Goal: Task Accomplishment & Management: Manage account settings

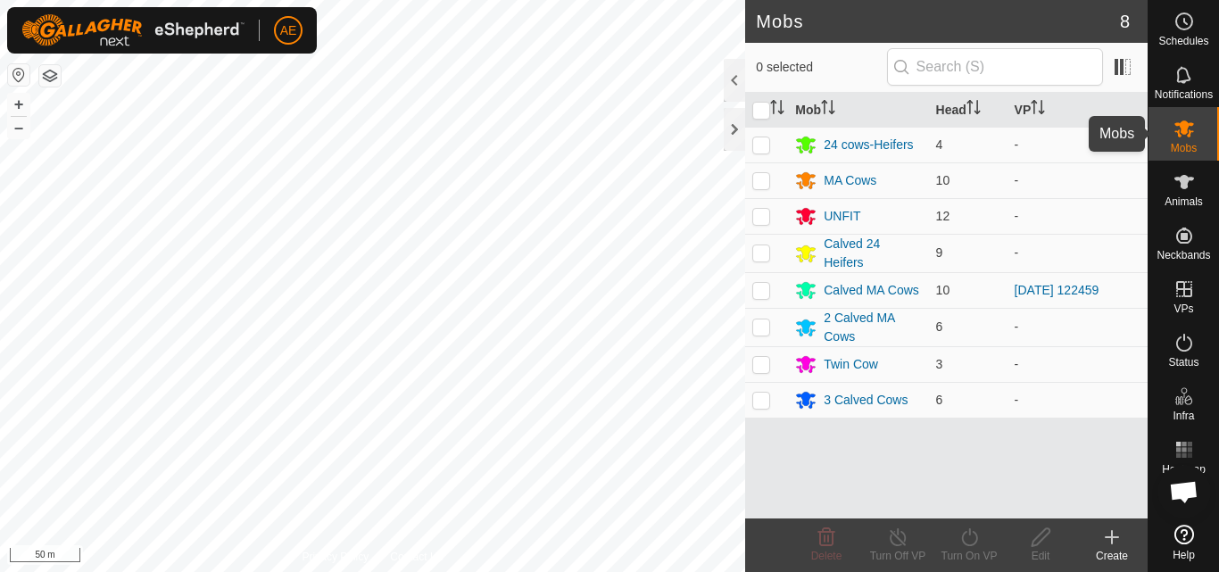
click at [1186, 137] on icon at bounding box center [1183, 128] width 21 height 21
click at [1112, 539] on icon at bounding box center [1112, 537] width 0 height 12
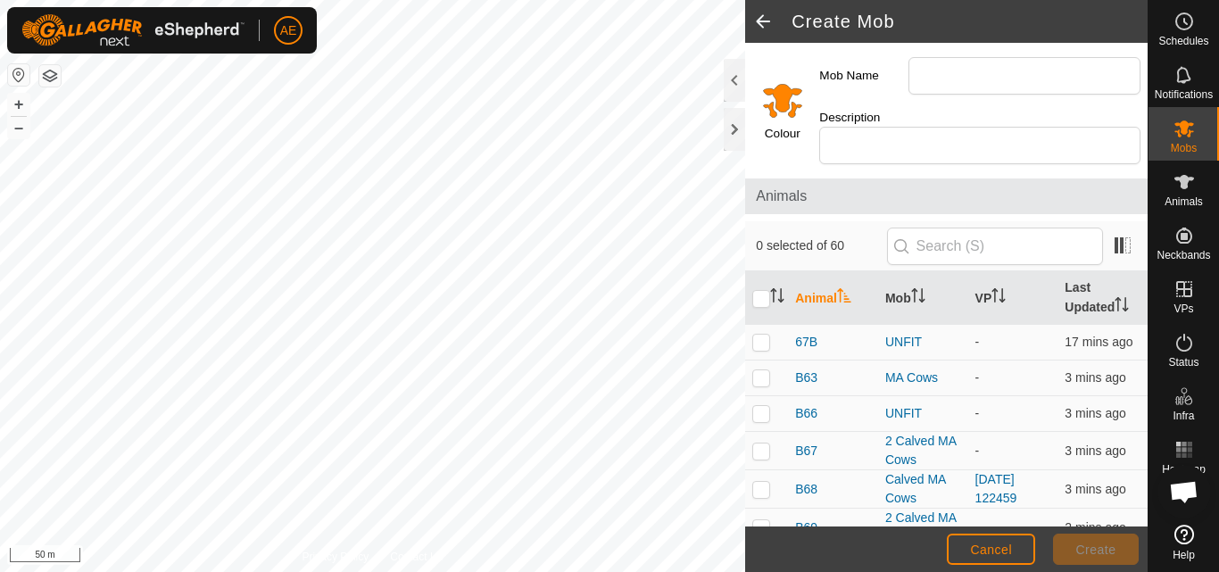
click at [787, 103] on input "Select a color" at bounding box center [782, 100] width 43 height 43
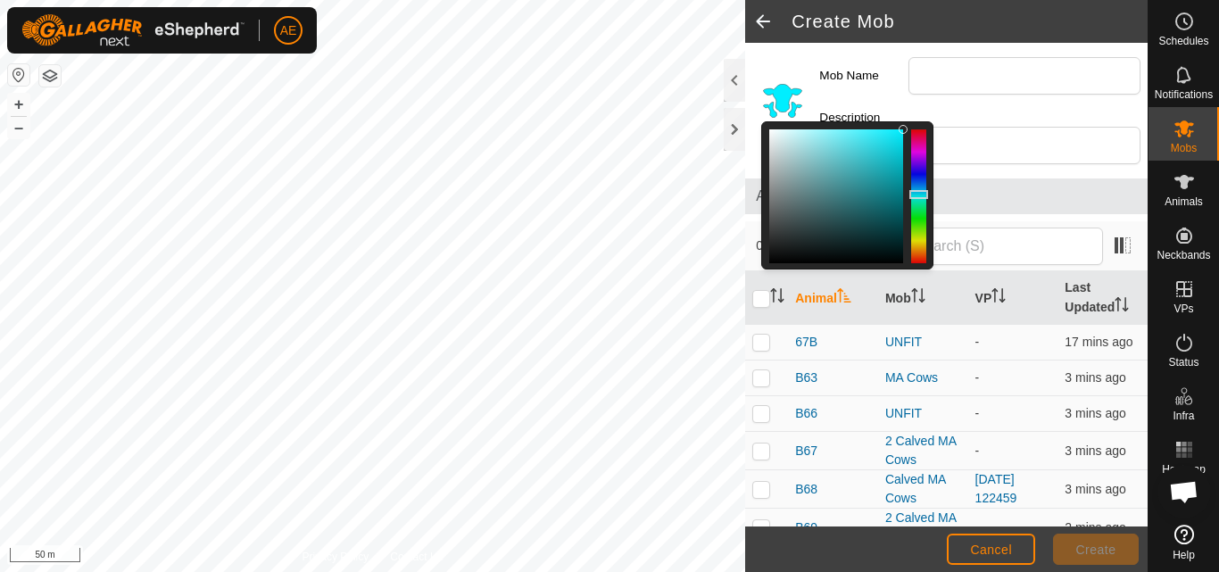
drag, startPoint x: 917, startPoint y: 251, endPoint x: 911, endPoint y: 194, distance: 57.4
click at [911, 194] on div at bounding box center [918, 194] width 19 height 9
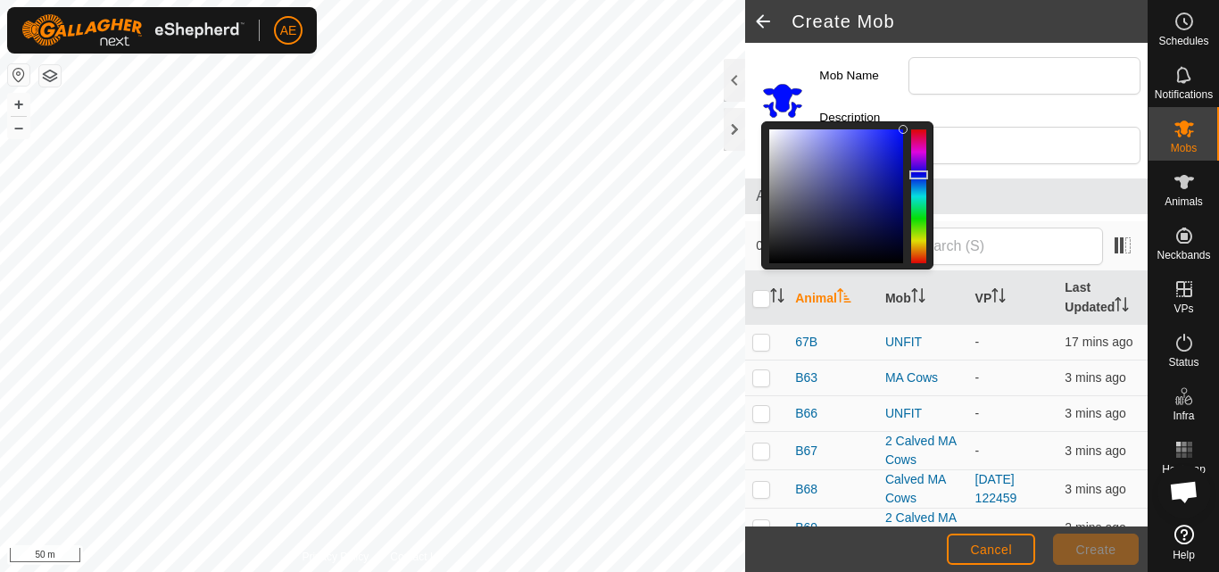
drag, startPoint x: 915, startPoint y: 191, endPoint x: 914, endPoint y: 175, distance: 16.1
click at [914, 175] on div at bounding box center [918, 174] width 19 height 9
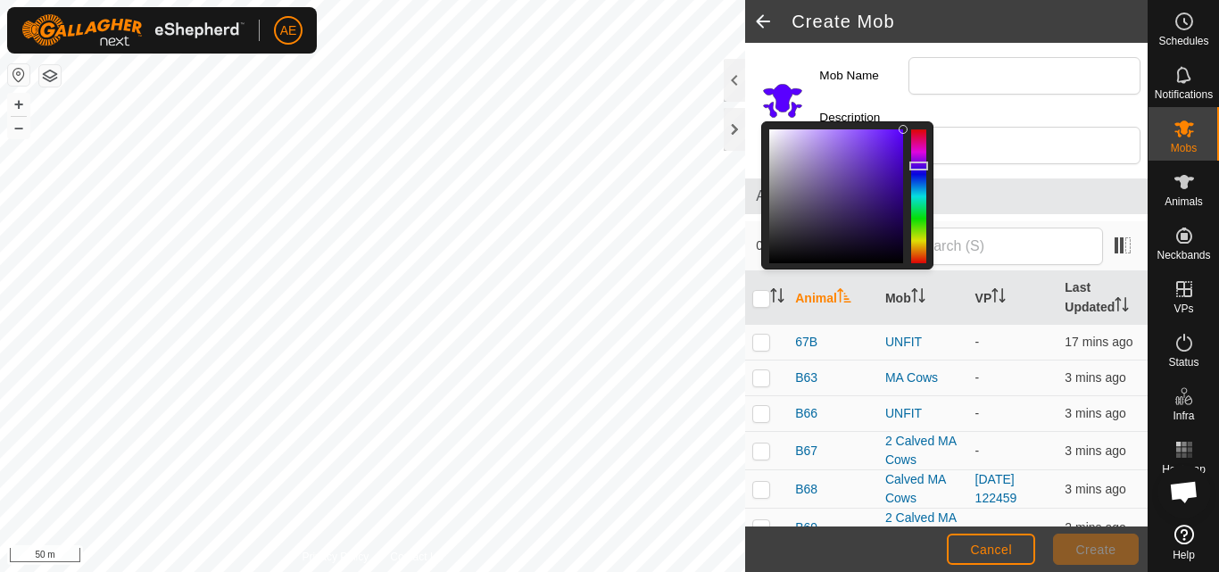
click at [919, 166] on div at bounding box center [918, 165] width 19 height 9
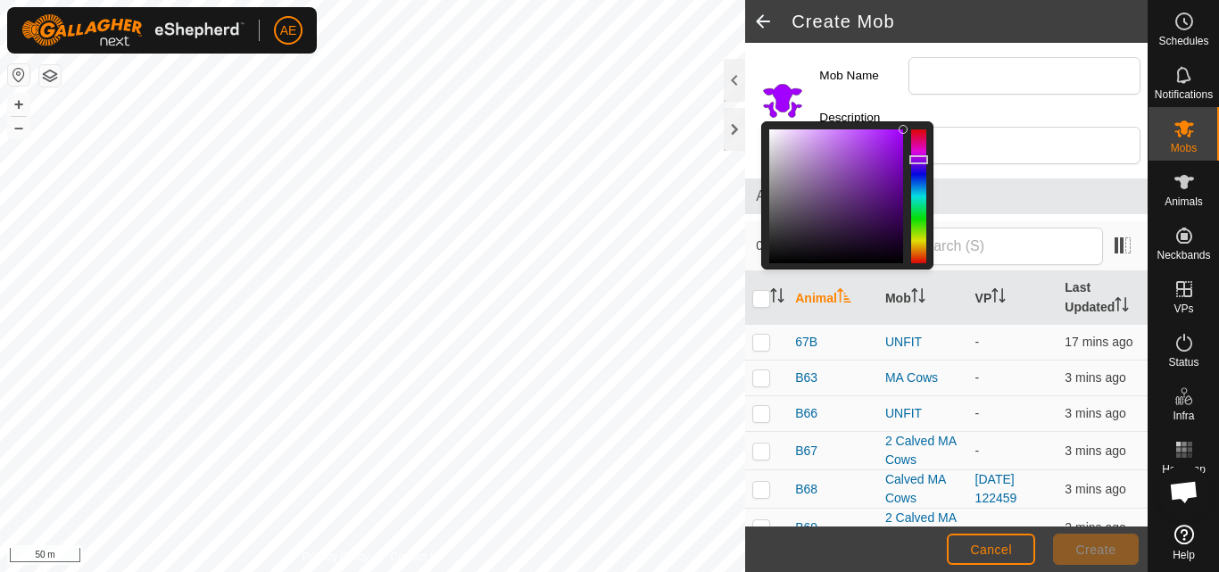
click at [919, 160] on div at bounding box center [918, 159] width 19 height 9
click at [948, 77] on input "Mob Name" at bounding box center [1024, 75] width 232 height 37
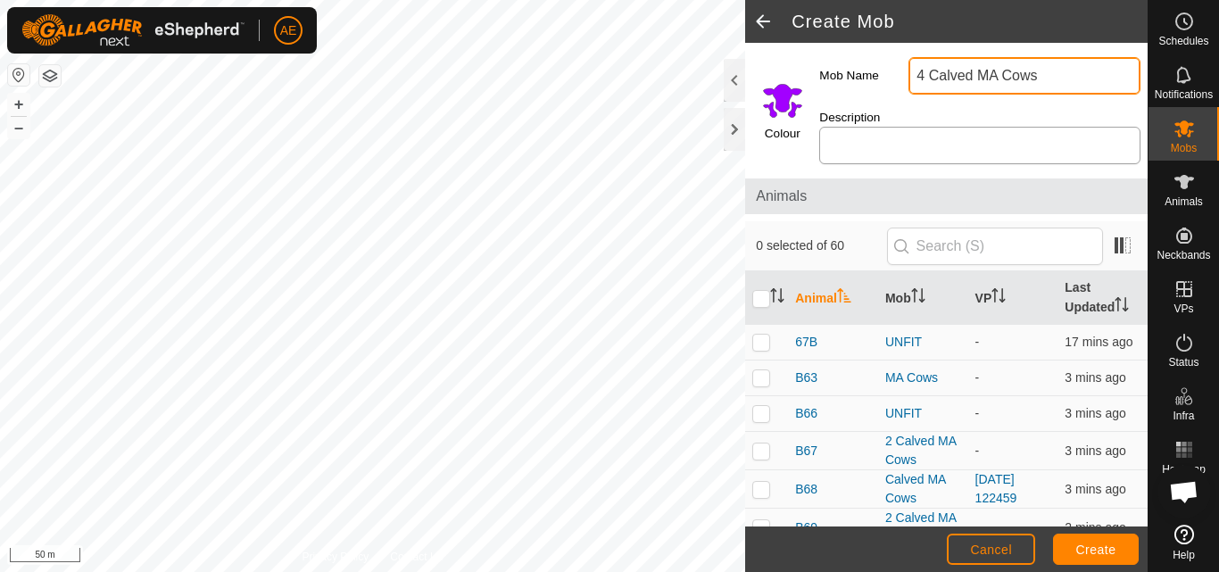
type input "4 Calved MA Cows"
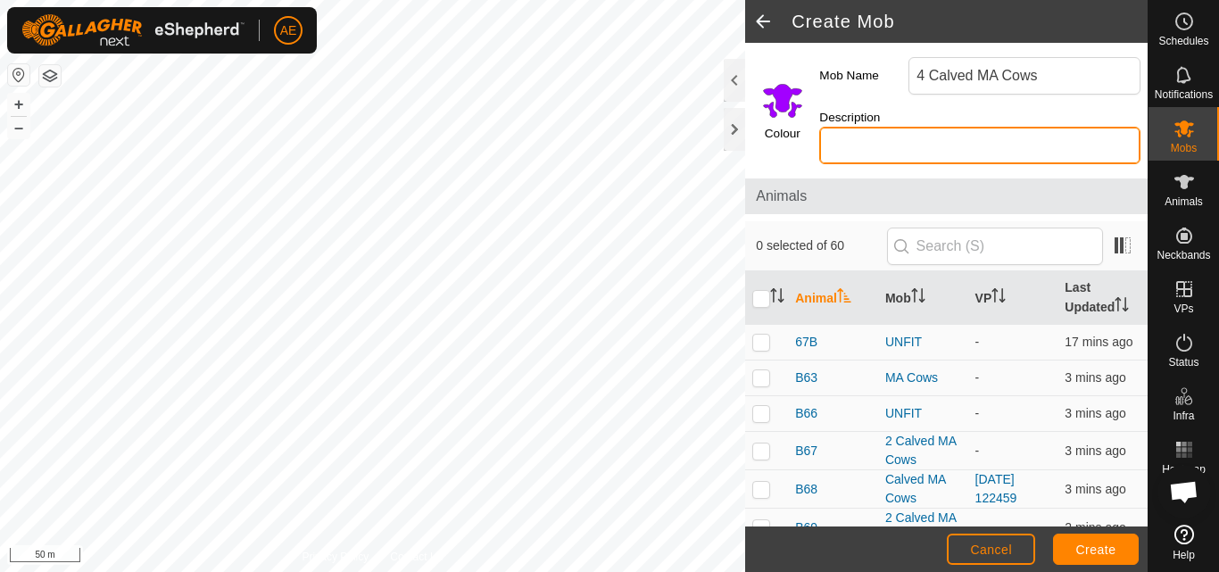
click at [913, 135] on input "Description" at bounding box center [979, 145] width 321 height 37
type input "Hereford"
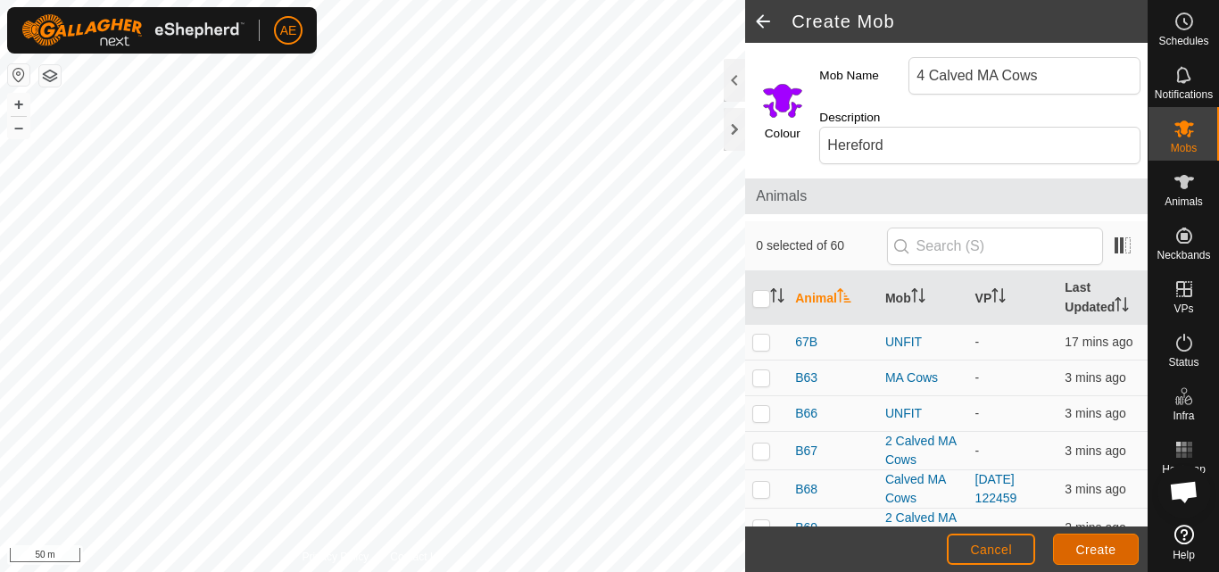
click at [1088, 546] on span "Create" at bounding box center [1096, 549] width 40 height 14
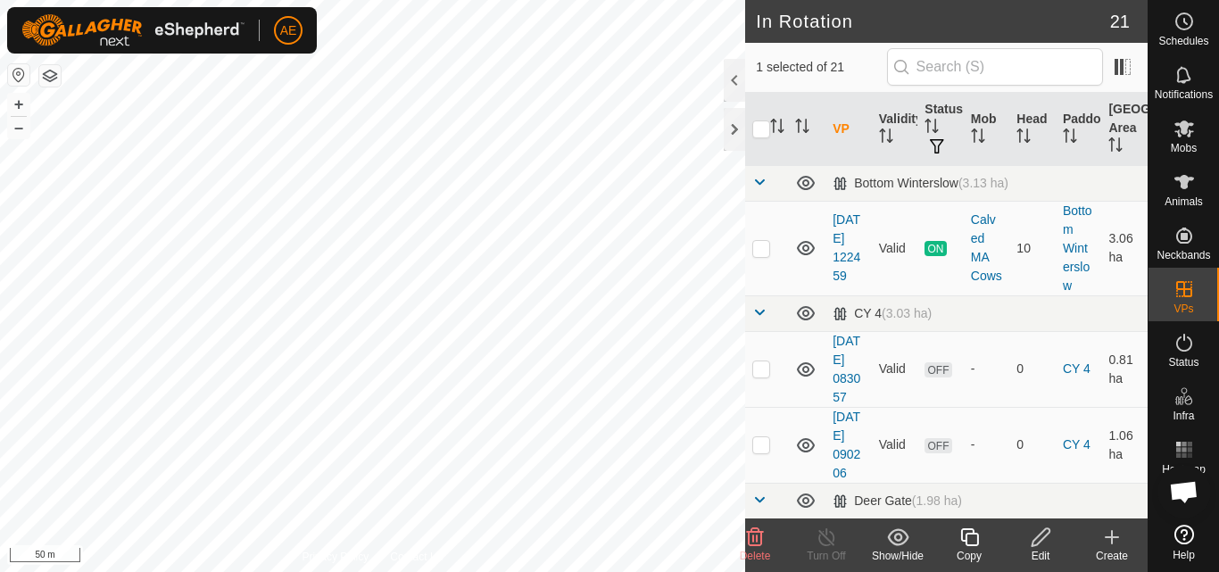
checkbox input "false"
checkbox input "true"
click at [1185, 189] on icon at bounding box center [1183, 181] width 21 height 21
checkbox input "false"
checkbox input "true"
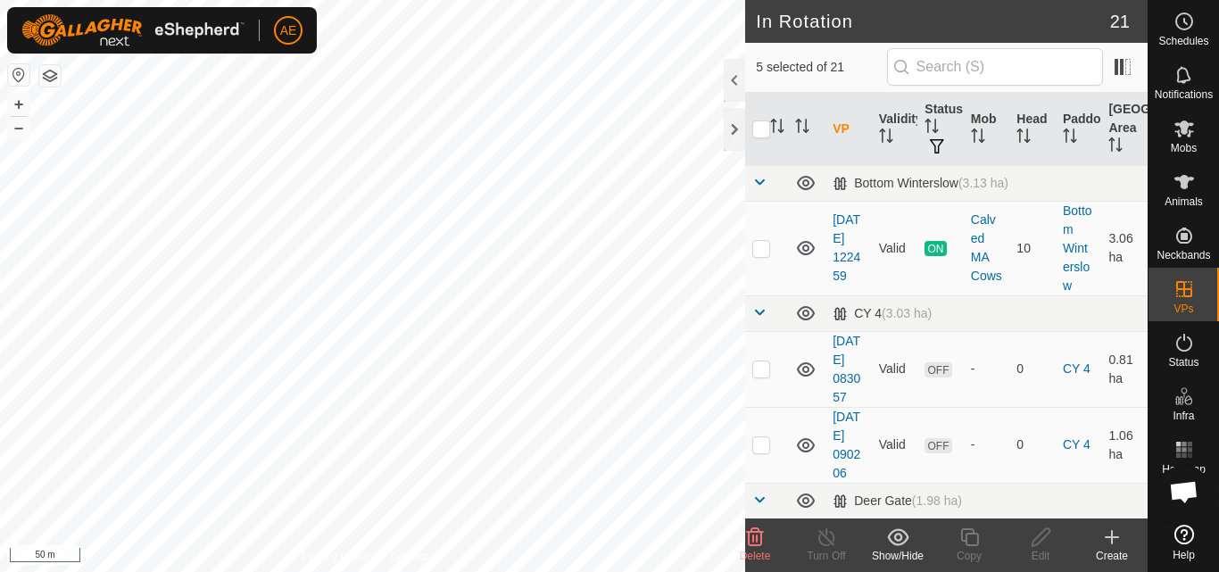
checkbox input "false"
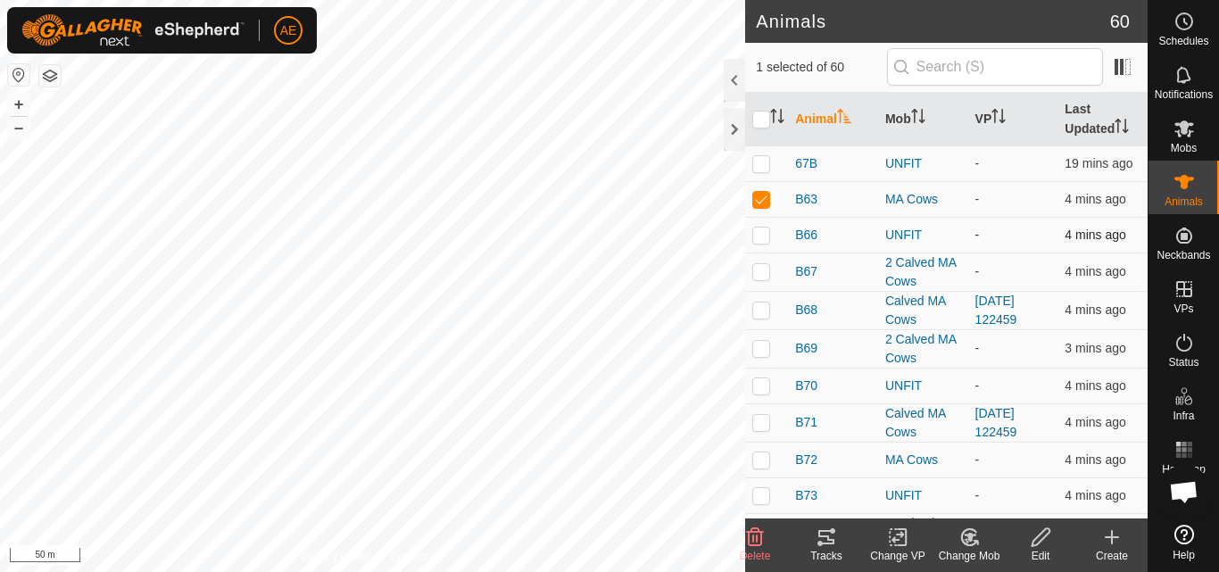
click at [762, 234] on p-checkbox at bounding box center [761, 235] width 18 height 14
checkbox input "false"
checkbox input "true"
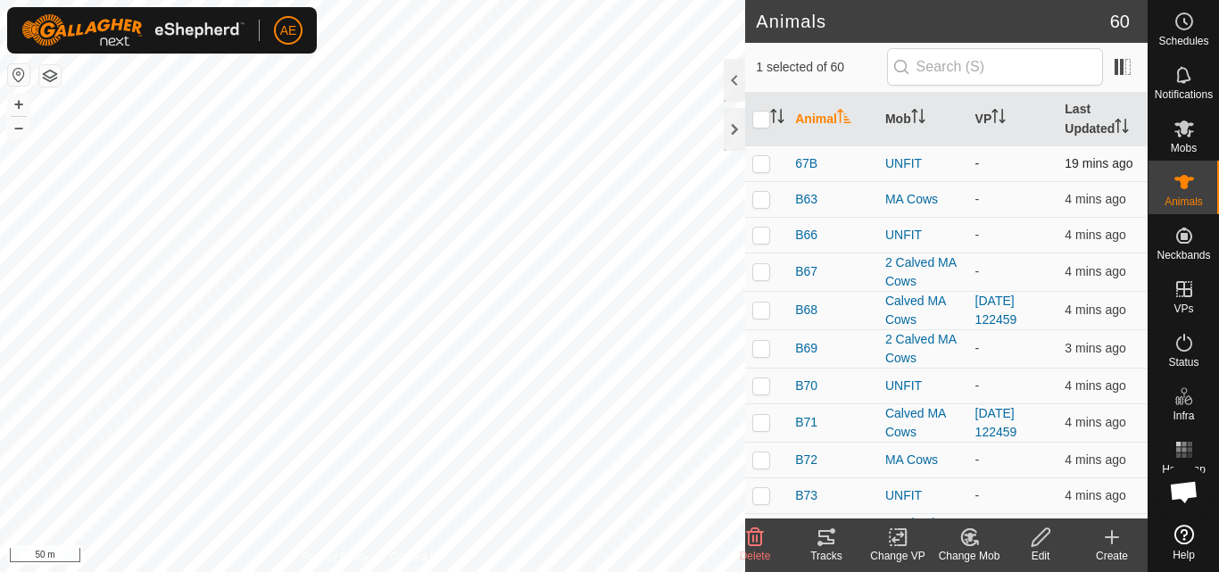
click at [757, 172] on td at bounding box center [766, 163] width 43 height 36
checkbox input "false"
checkbox input "true"
checkbox input "false"
click at [973, 550] on div "Change Mob" at bounding box center [968, 556] width 71 height 16
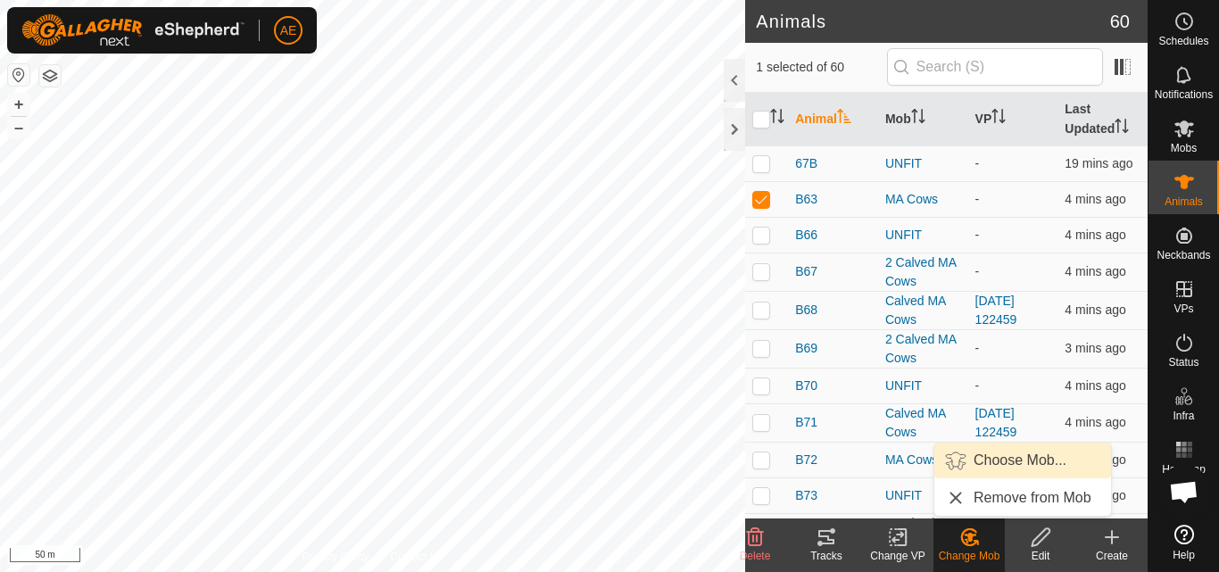
click at [1020, 456] on link "Choose Mob..." at bounding box center [1022, 461] width 177 height 36
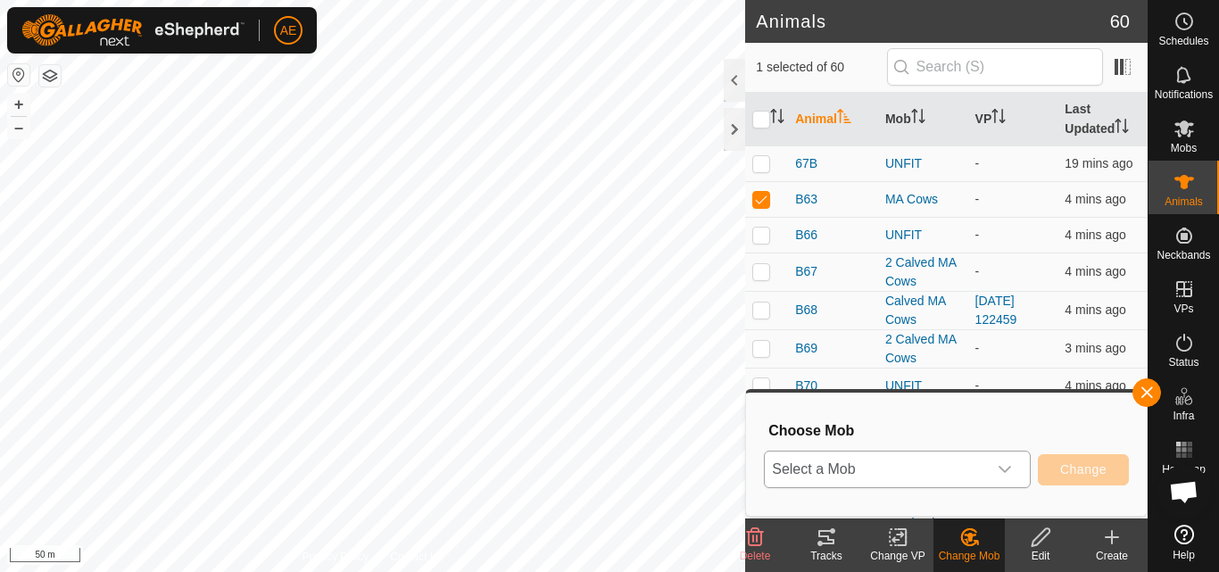
click at [998, 473] on icon "dropdown trigger" at bounding box center [1005, 469] width 14 height 14
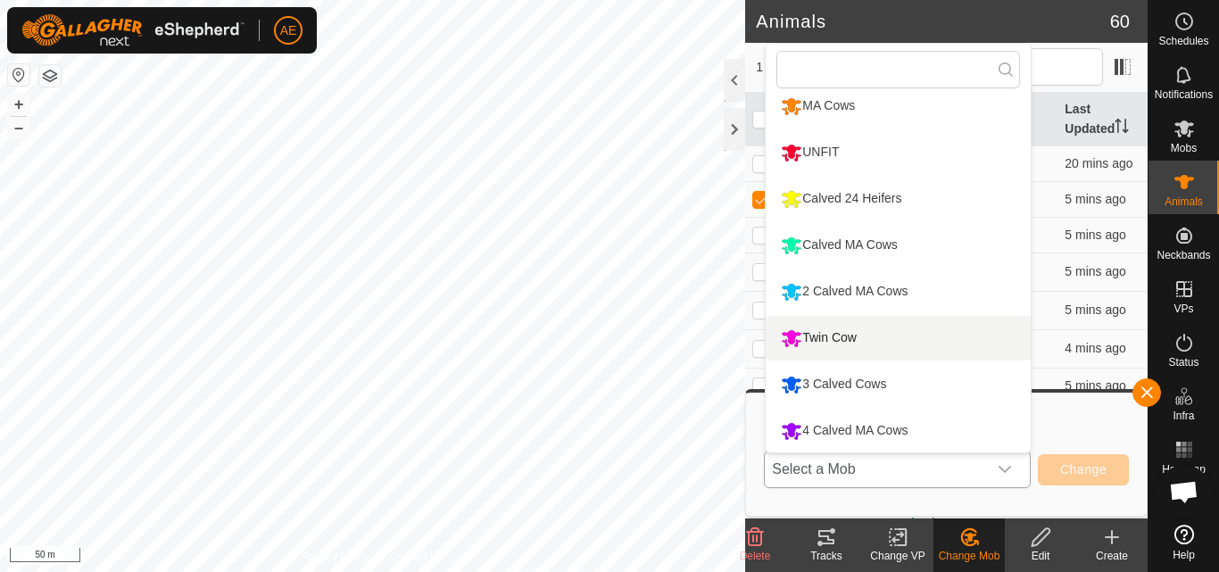
scroll to position [59, 0]
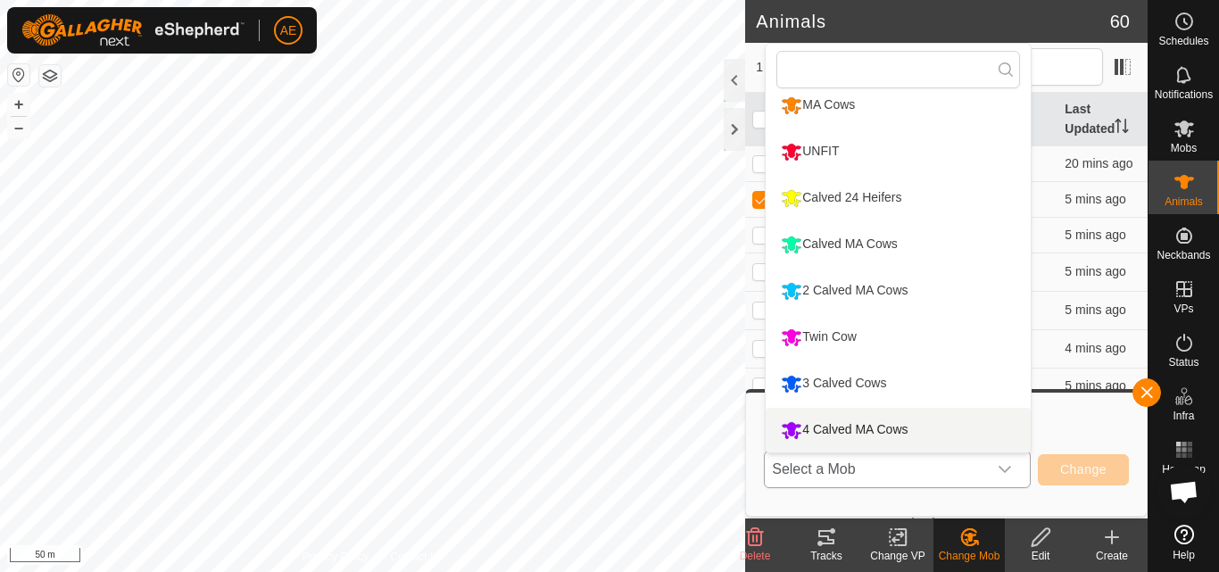
click at [902, 426] on li "4 Calved MA Cows" at bounding box center [898, 430] width 265 height 45
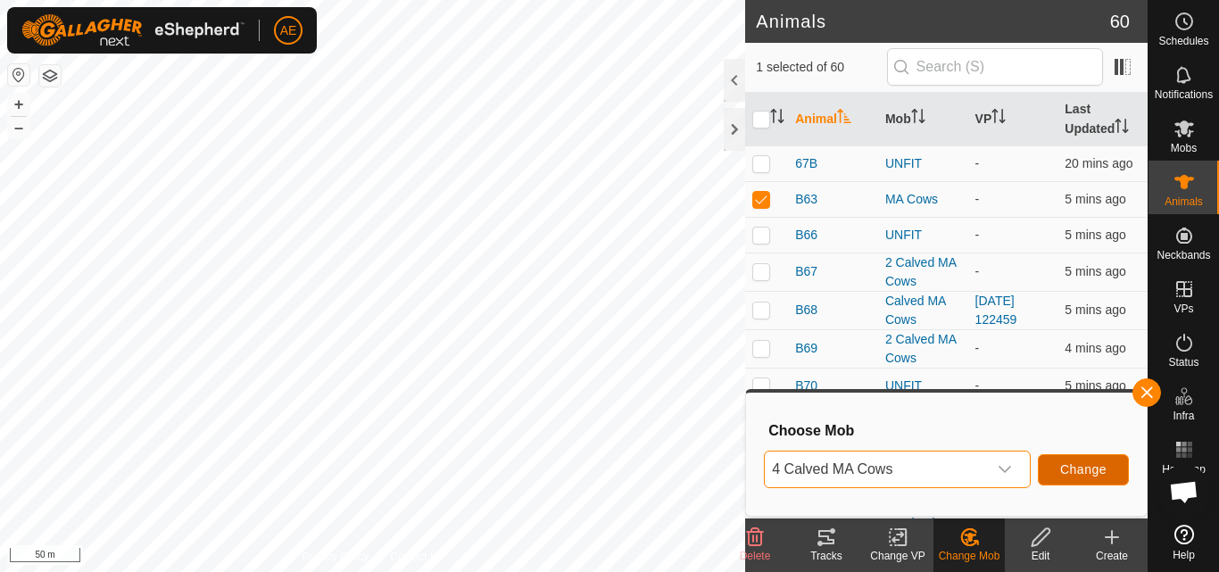
click at [1083, 467] on span "Change" at bounding box center [1083, 469] width 46 height 14
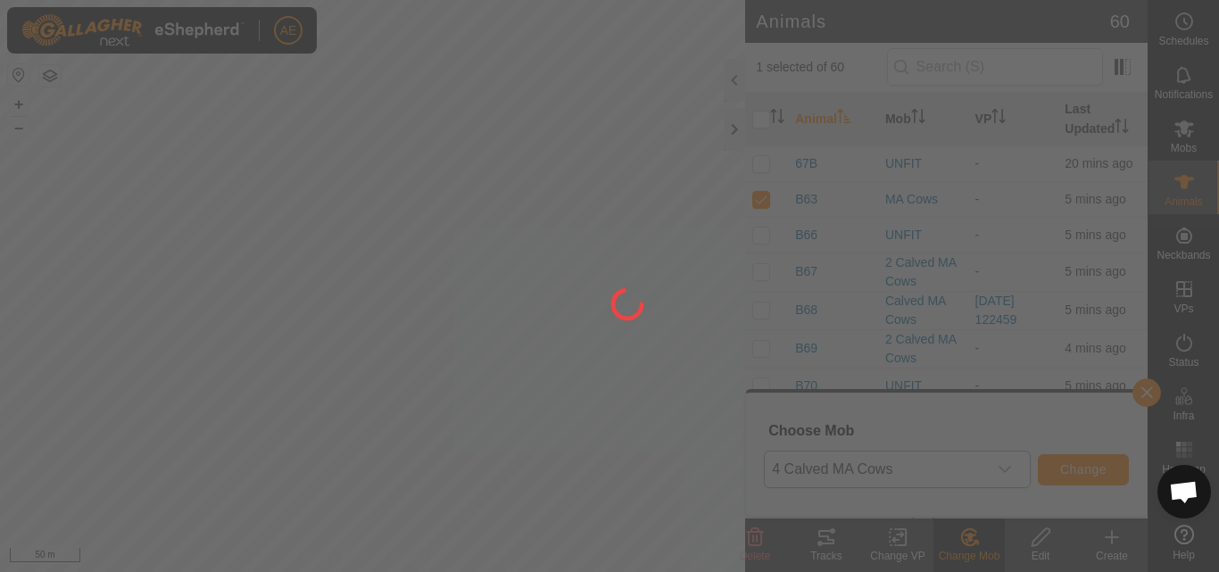
checkbox input "false"
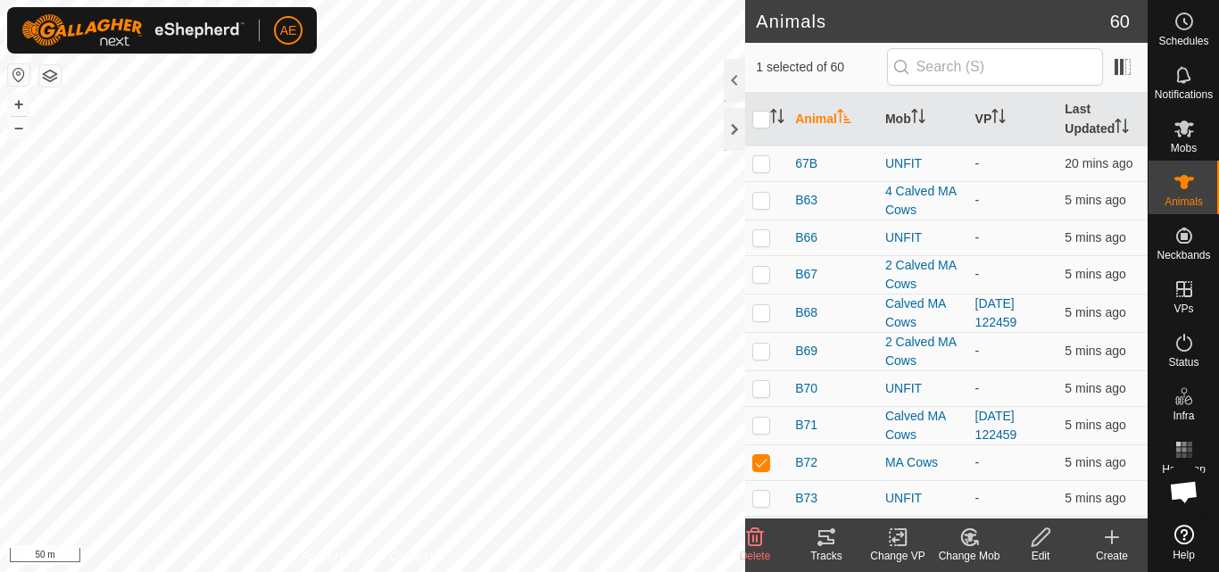
click at [973, 538] on icon at bounding box center [969, 536] width 22 height 21
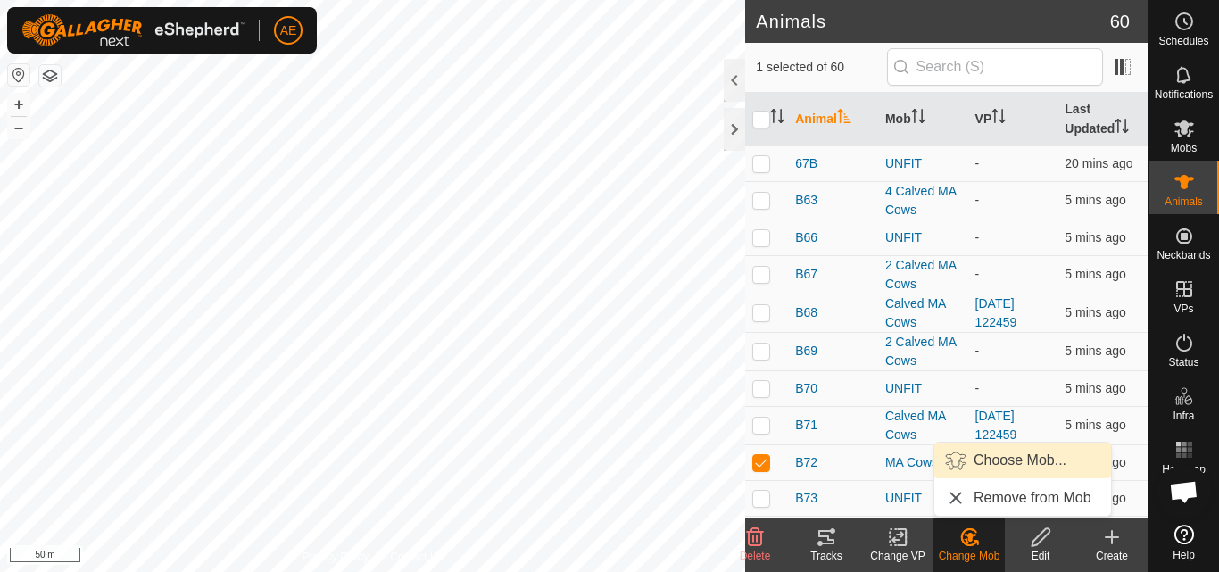
click at [1005, 464] on link "Choose Mob..." at bounding box center [1022, 461] width 177 height 36
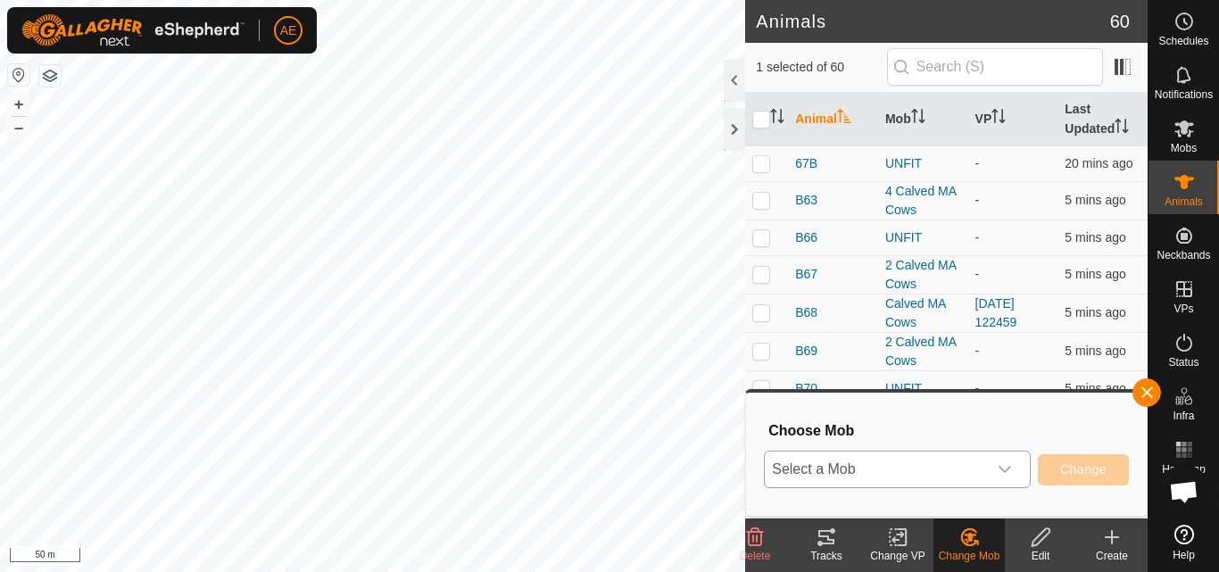
click at [1005, 467] on icon "dropdown trigger" at bounding box center [1005, 469] width 14 height 14
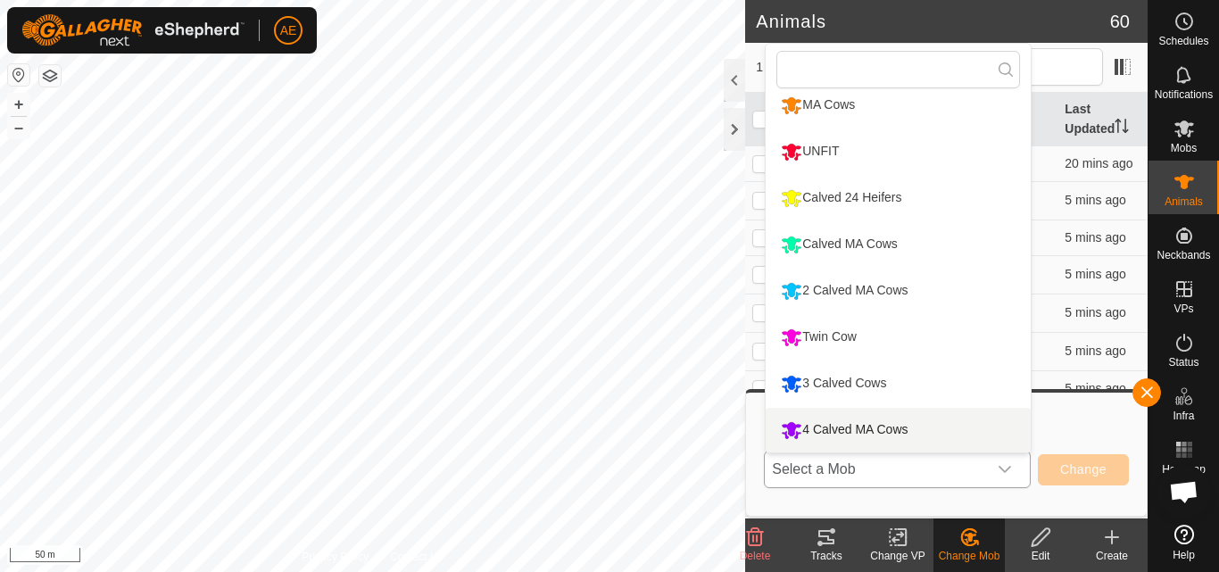
click at [923, 433] on li "4 Calved MA Cows" at bounding box center [898, 430] width 265 height 45
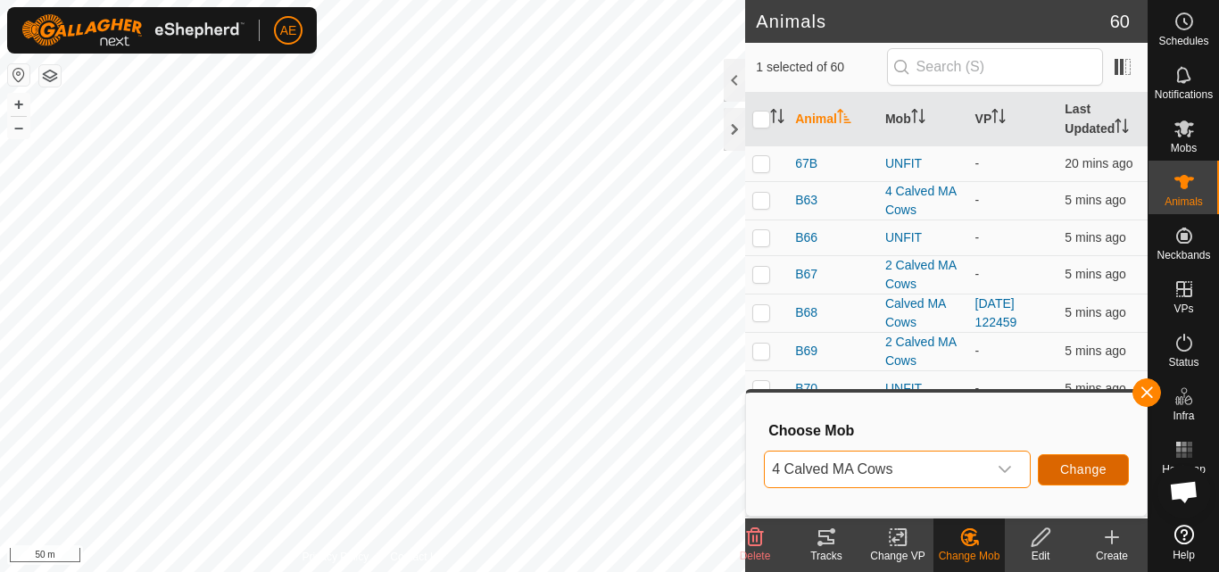
click at [1067, 476] on span "Change" at bounding box center [1083, 469] width 46 height 14
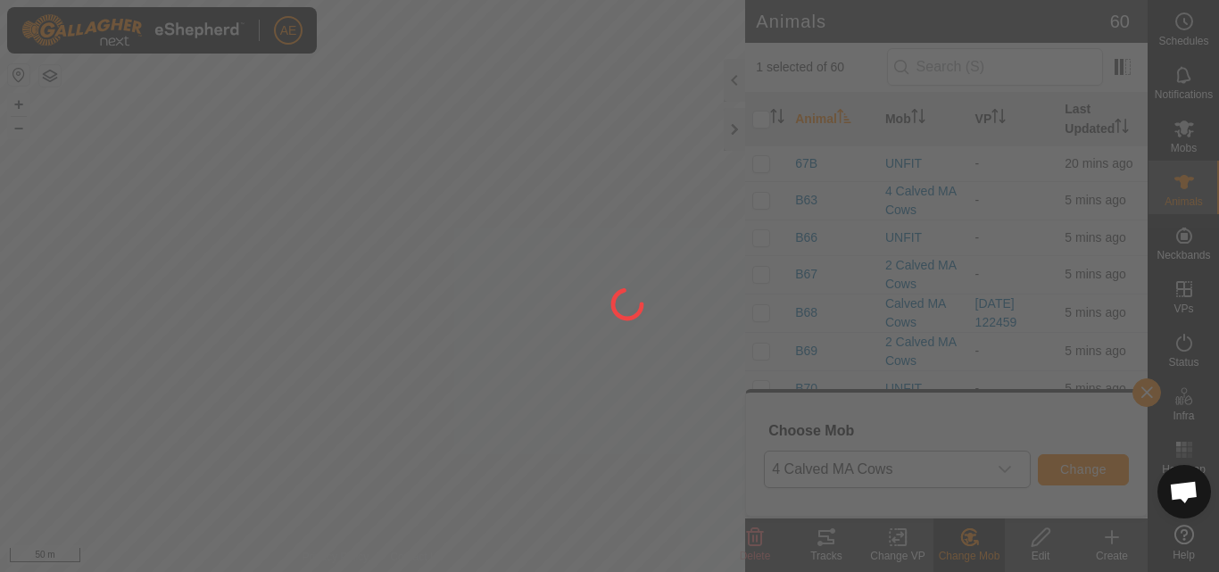
checkbox input "false"
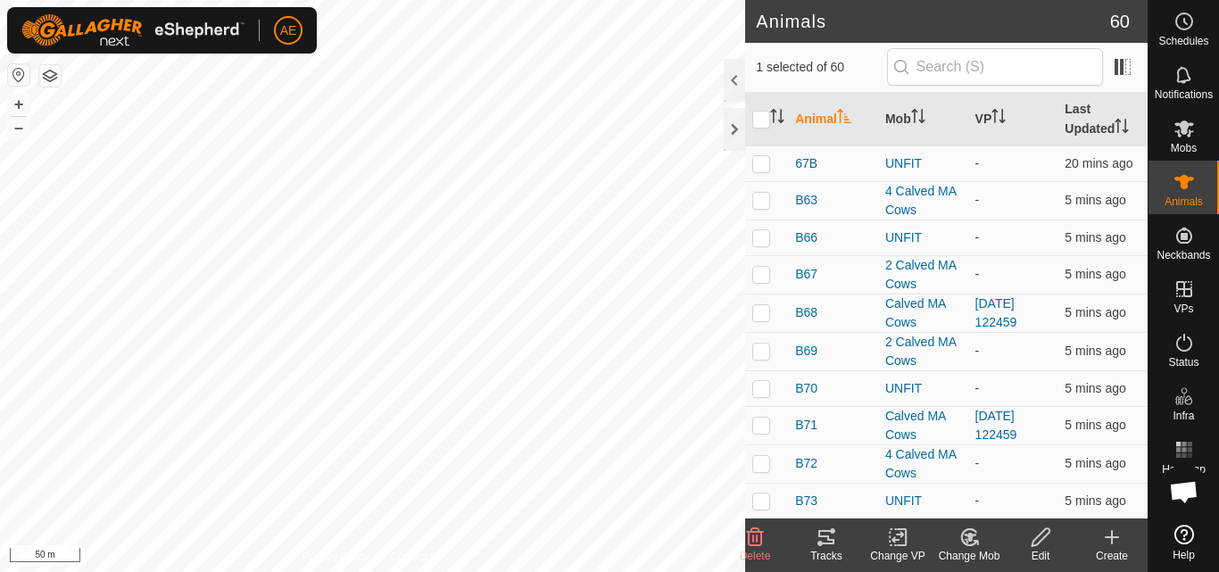
click at [971, 537] on icon at bounding box center [970, 537] width 12 height 9
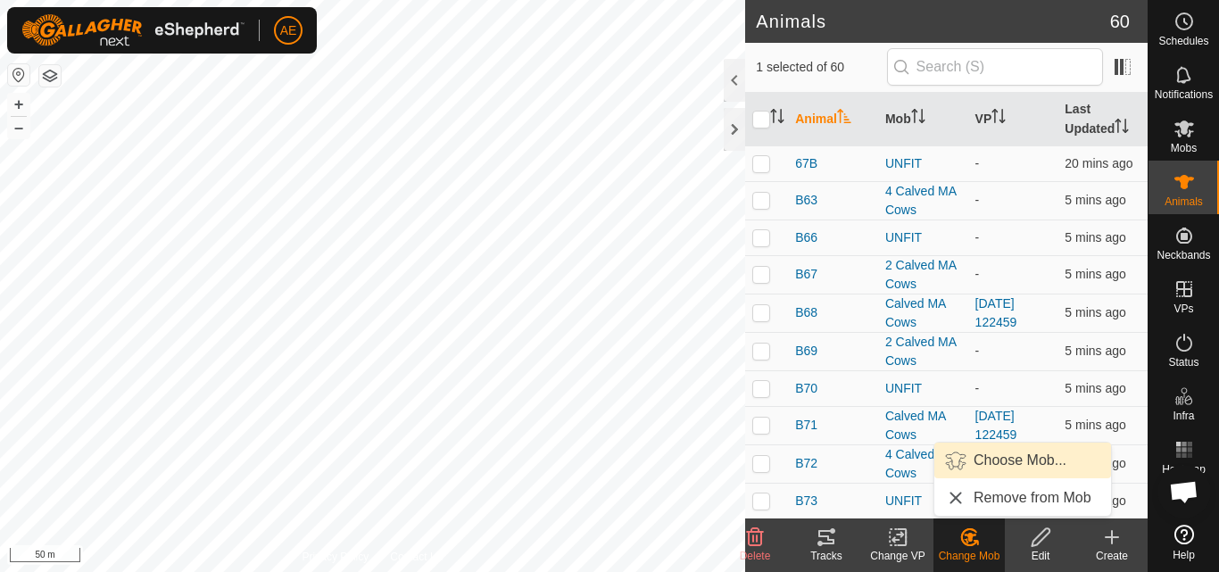
click at [1003, 458] on link "Choose Mob..." at bounding box center [1022, 461] width 177 height 36
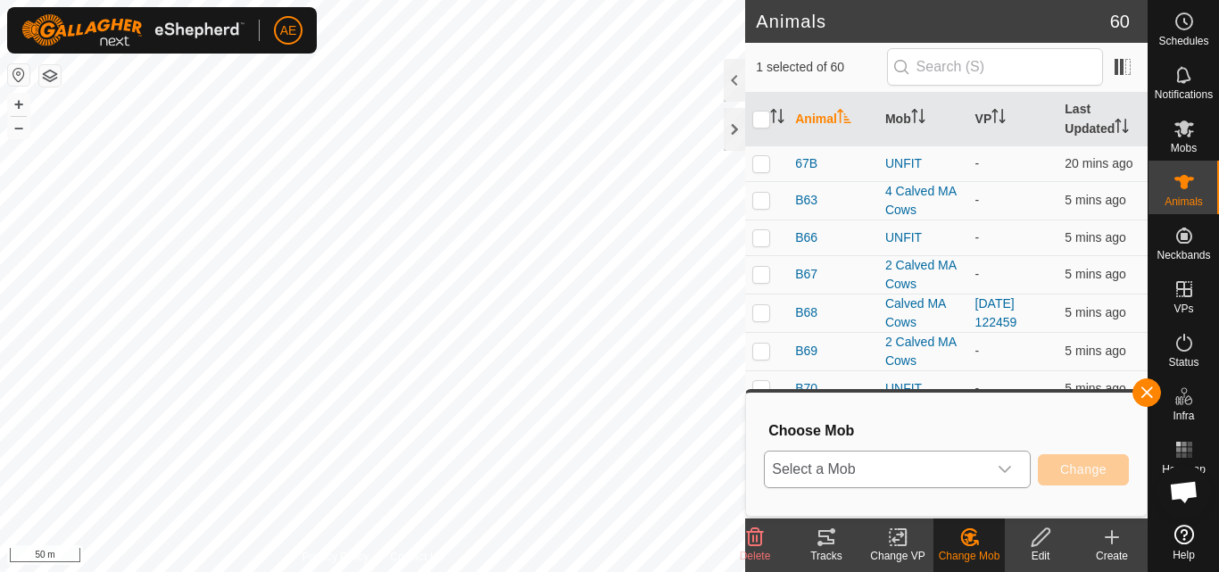
click at [1011, 471] on icon "dropdown trigger" at bounding box center [1005, 469] width 14 height 14
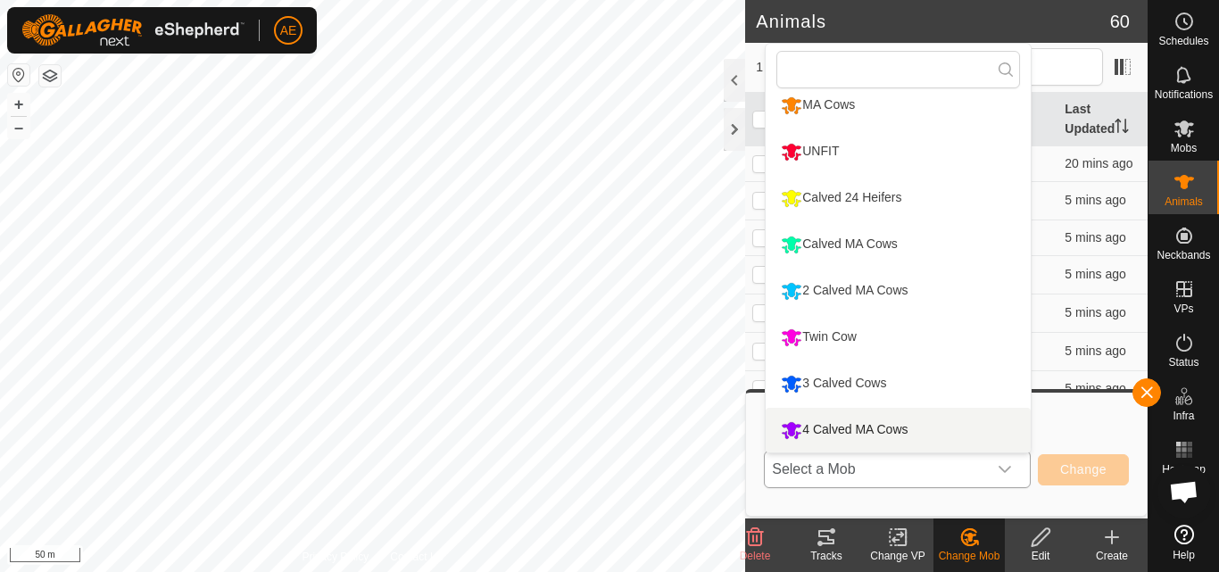
click at [922, 426] on li "4 Calved MA Cows" at bounding box center [898, 430] width 265 height 45
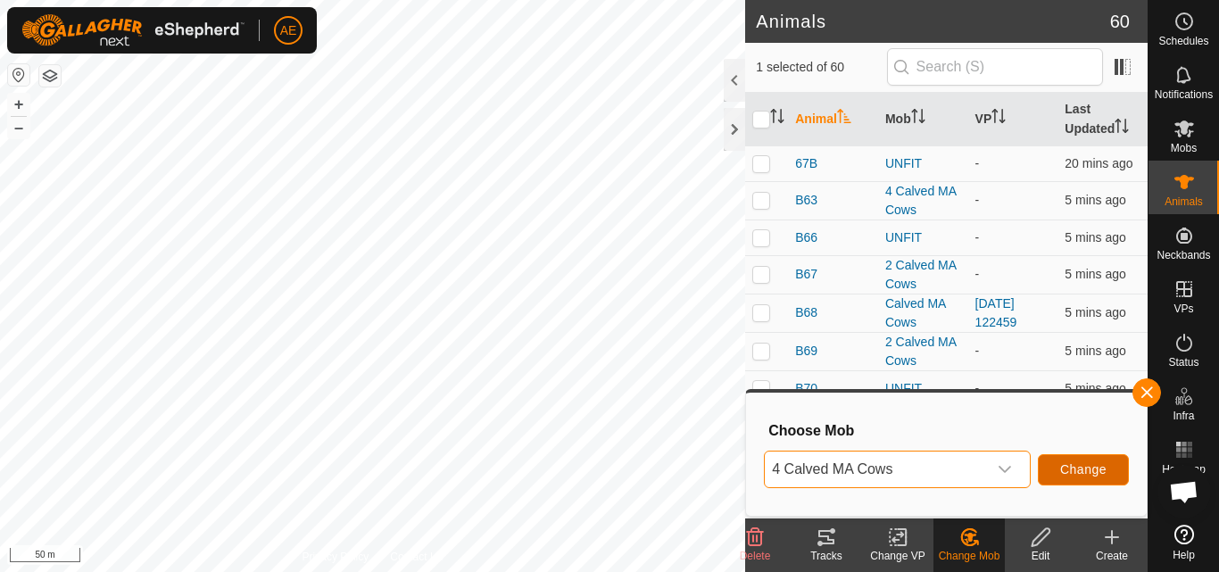
click at [1061, 468] on span "Change" at bounding box center [1083, 469] width 46 height 14
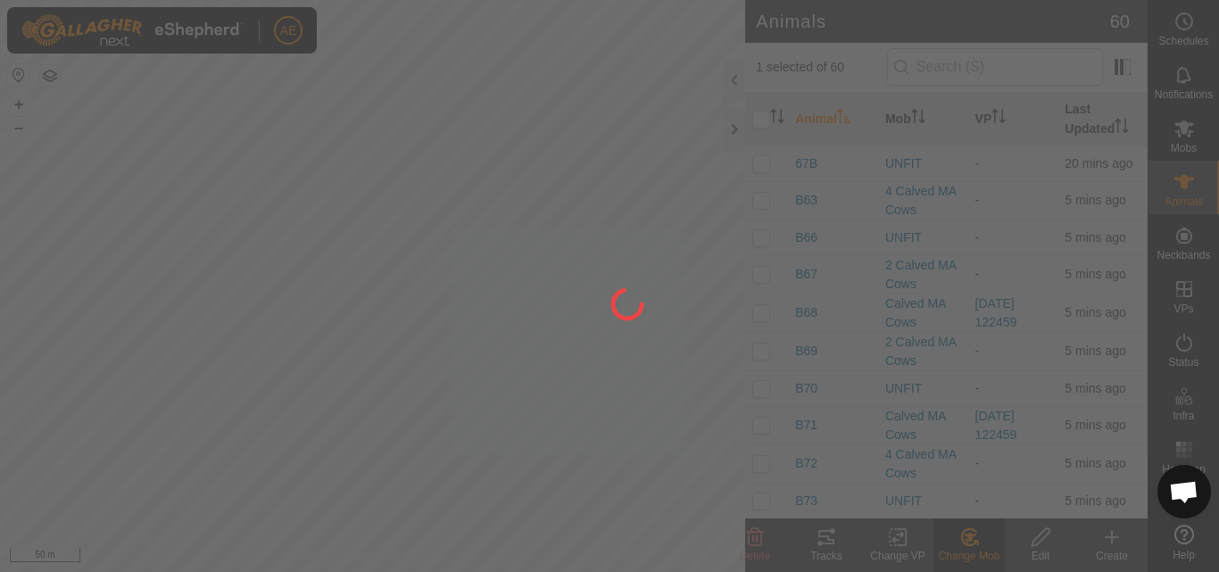
checkbox input "false"
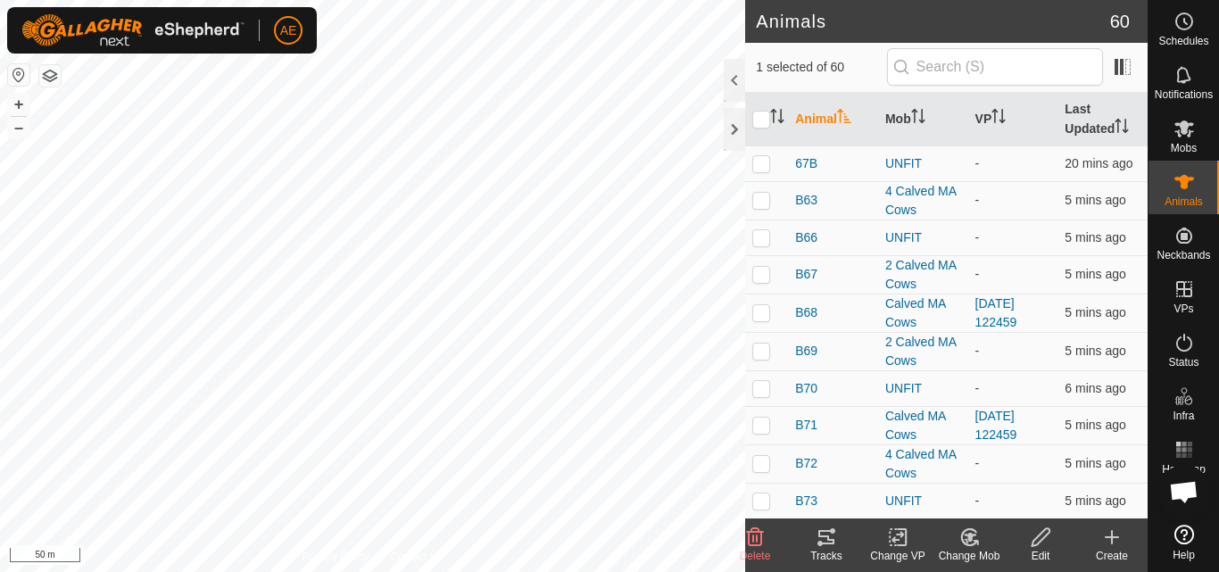
click at [989, 546] on change-mob-svg-icon at bounding box center [968, 536] width 71 height 21
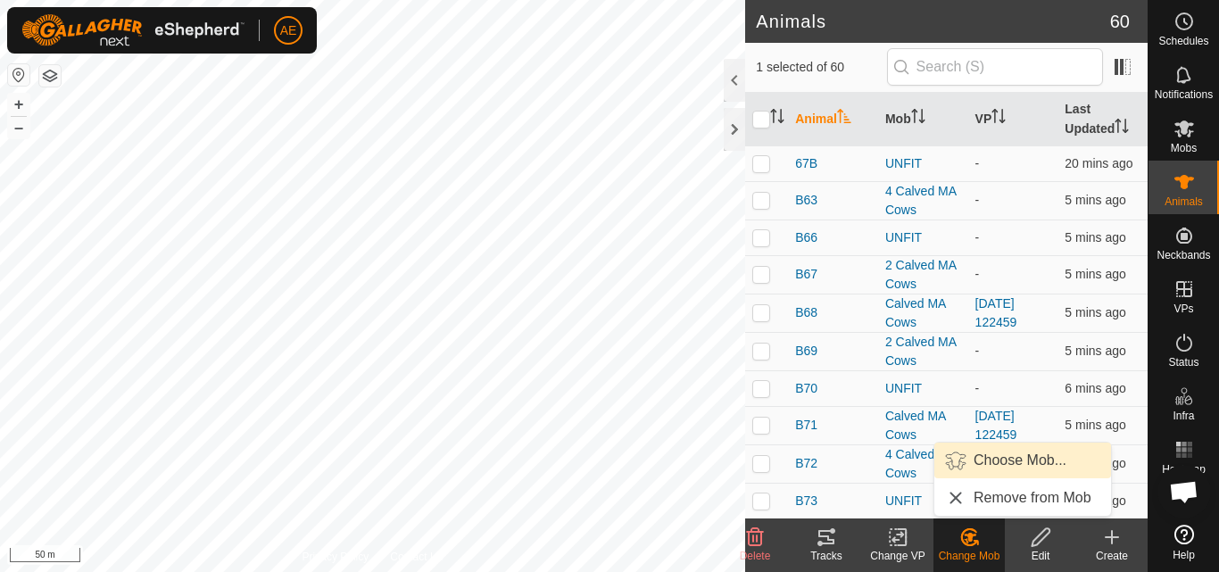
click at [1016, 461] on link "Choose Mob..." at bounding box center [1022, 461] width 177 height 36
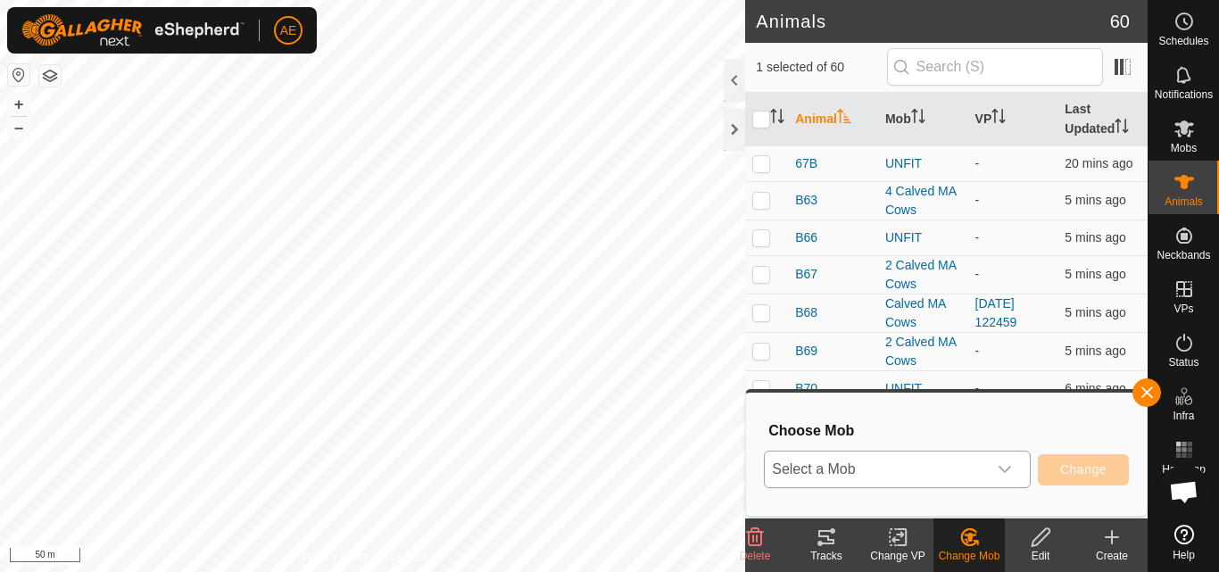
click at [1014, 464] on div "dropdown trigger" at bounding box center [1005, 469] width 36 height 36
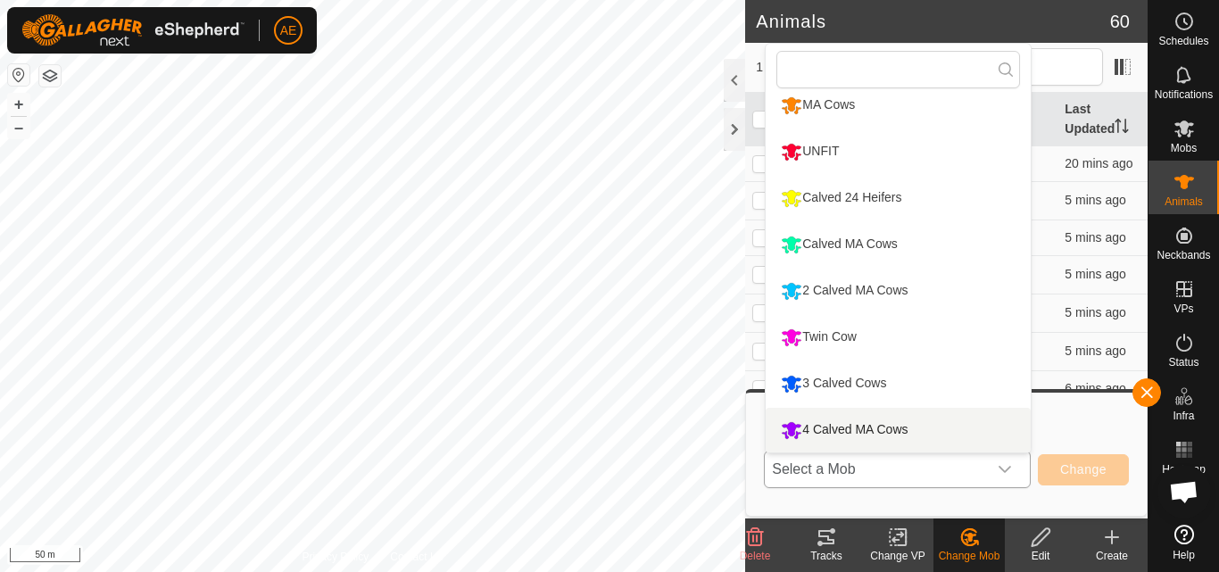
click at [949, 422] on li "4 Calved MA Cows" at bounding box center [898, 430] width 265 height 45
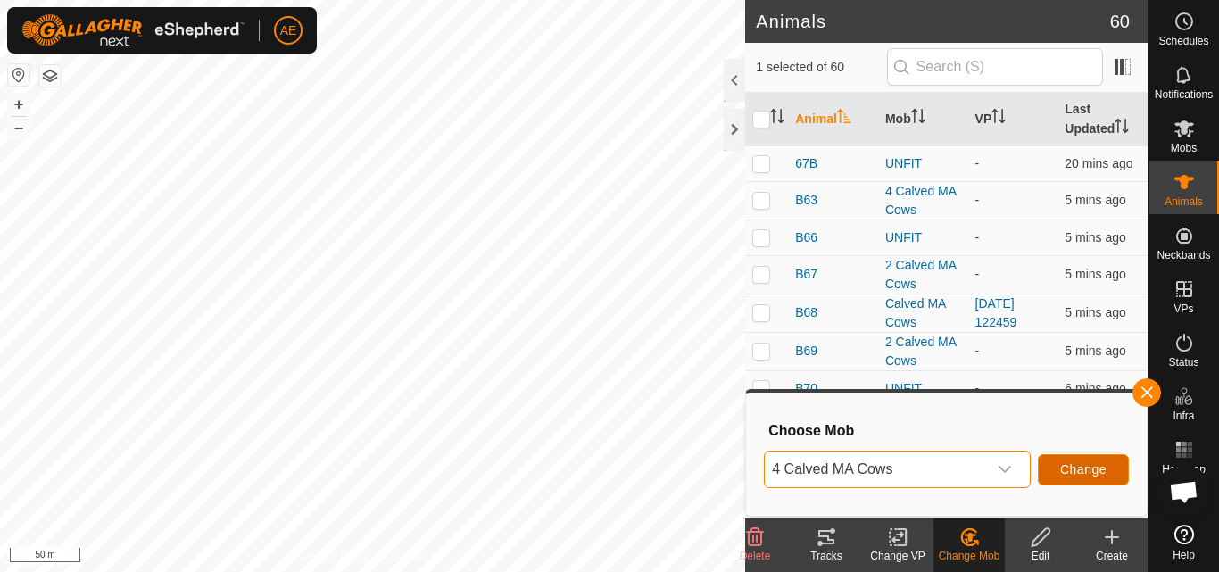
click at [1055, 475] on button "Change" at bounding box center [1083, 469] width 91 height 31
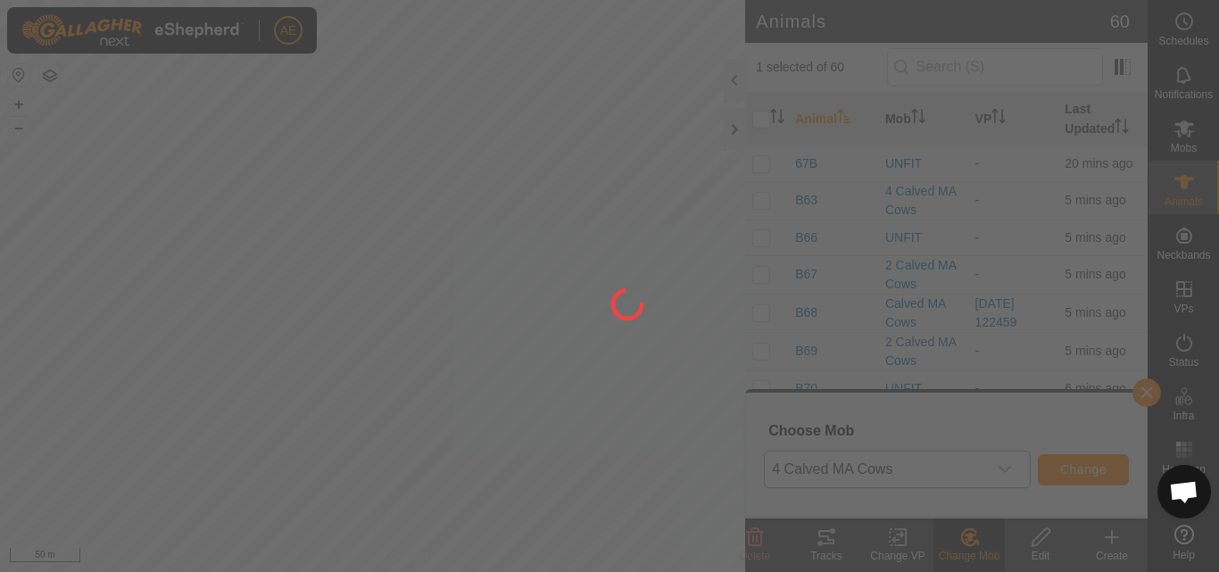
checkbox input "false"
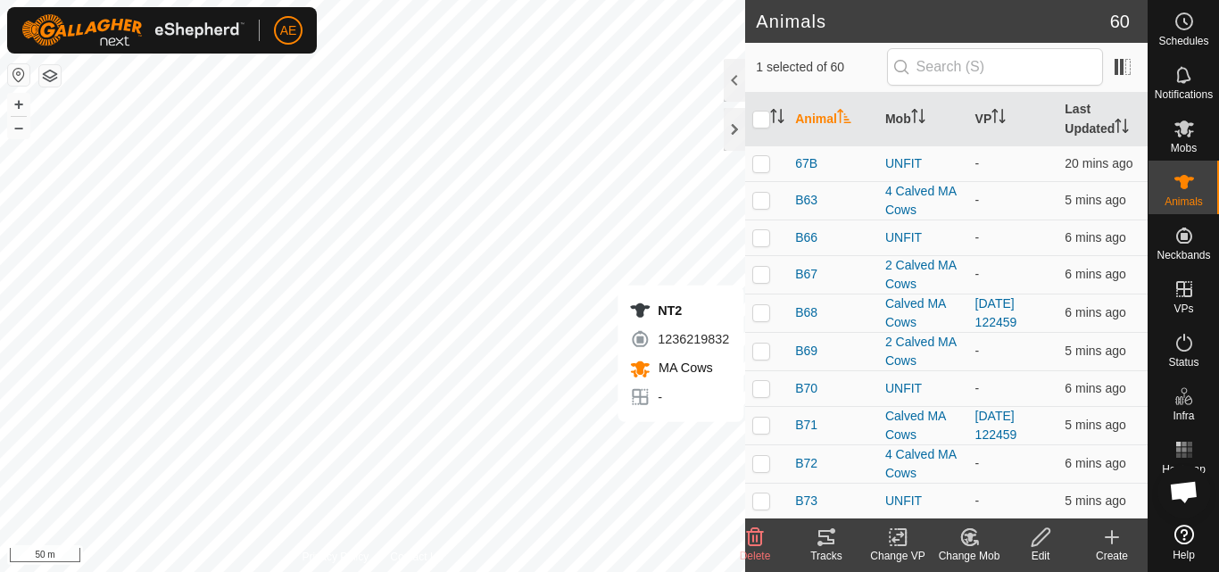
click at [962, 539] on icon at bounding box center [968, 537] width 15 height 16
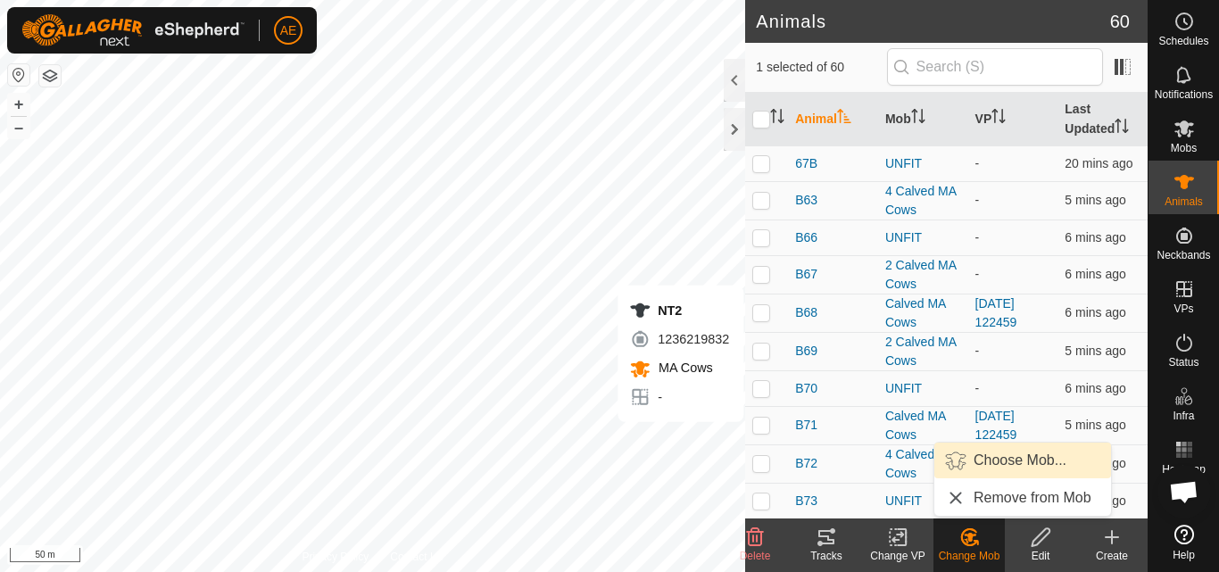
click at [1031, 459] on link "Choose Mob..." at bounding box center [1022, 461] width 177 height 36
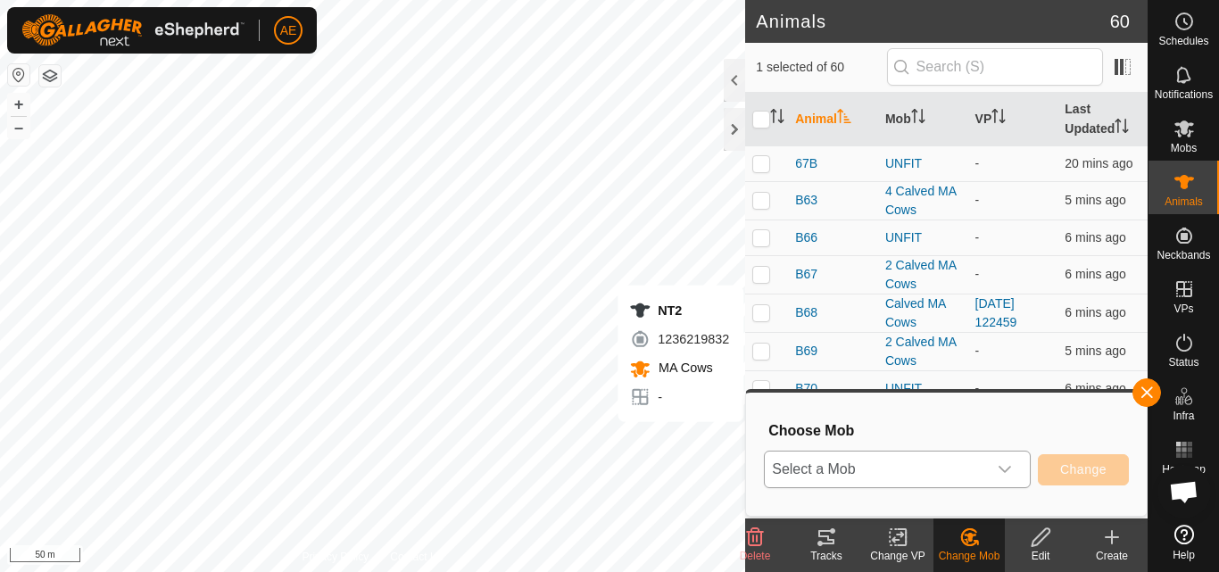
click at [1010, 467] on icon "dropdown trigger" at bounding box center [1004, 469] width 12 height 7
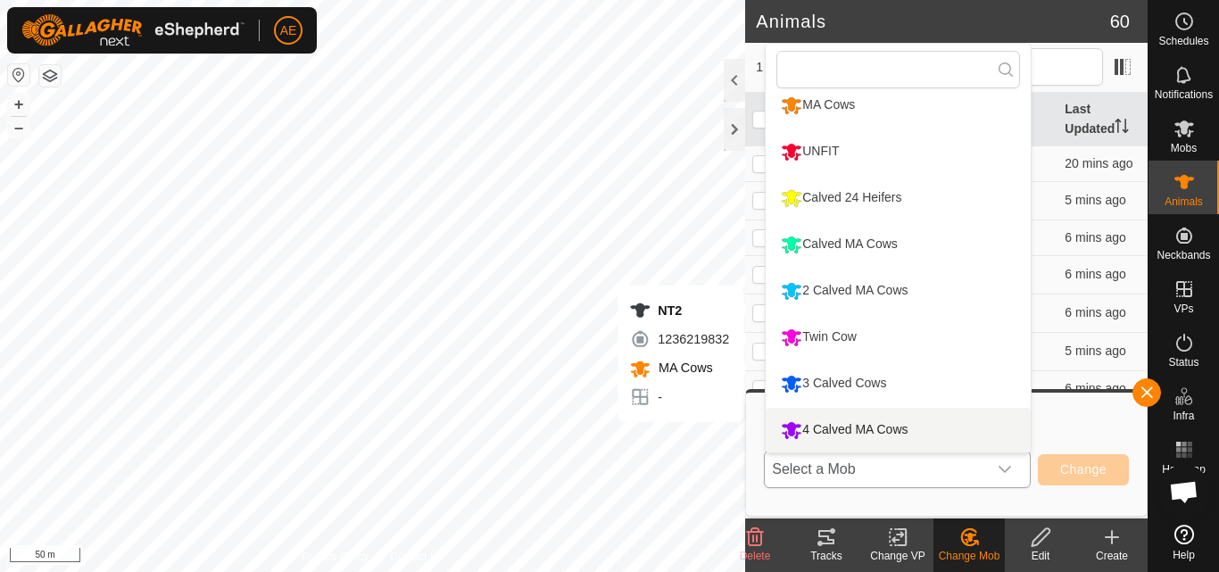
click at [929, 435] on li "4 Calved MA Cows" at bounding box center [898, 430] width 265 height 45
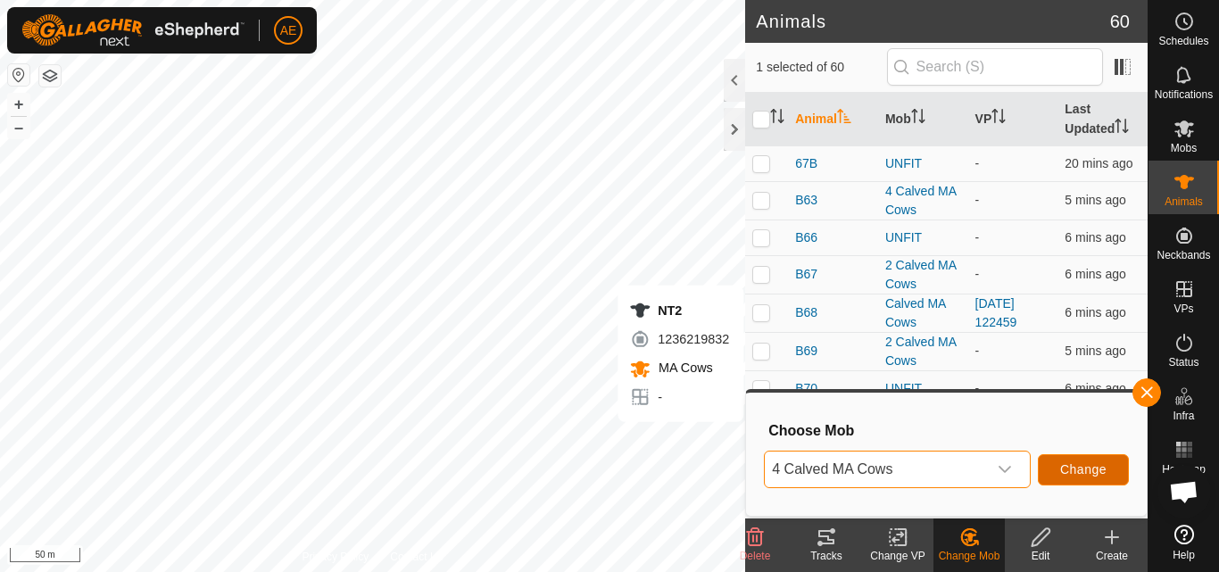
click at [1081, 460] on button "Change" at bounding box center [1083, 469] width 91 height 31
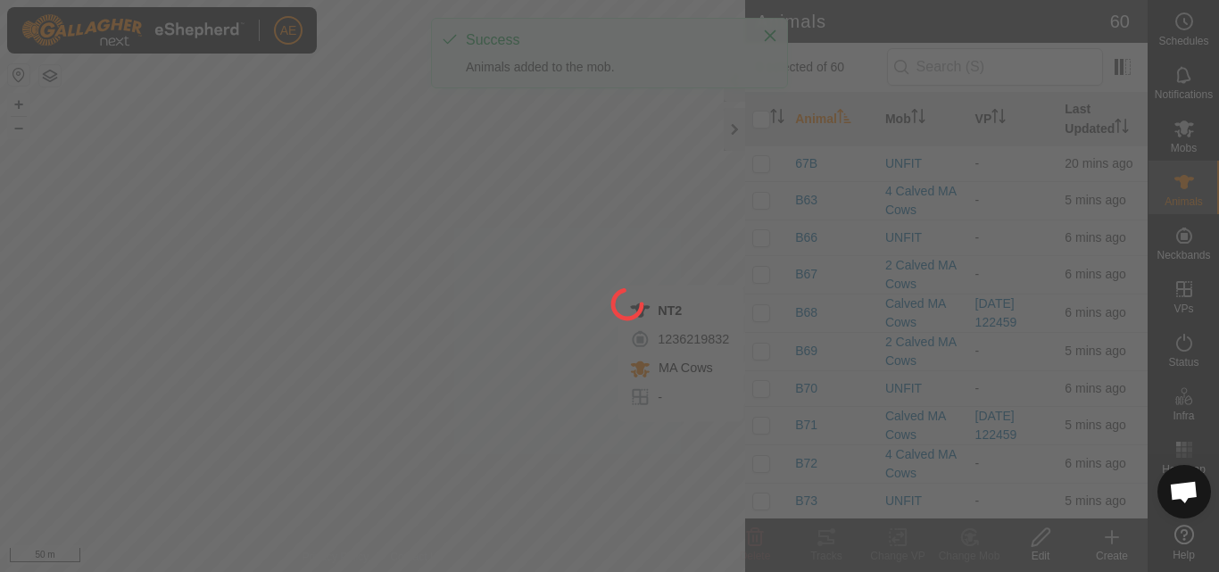
checkbox input "false"
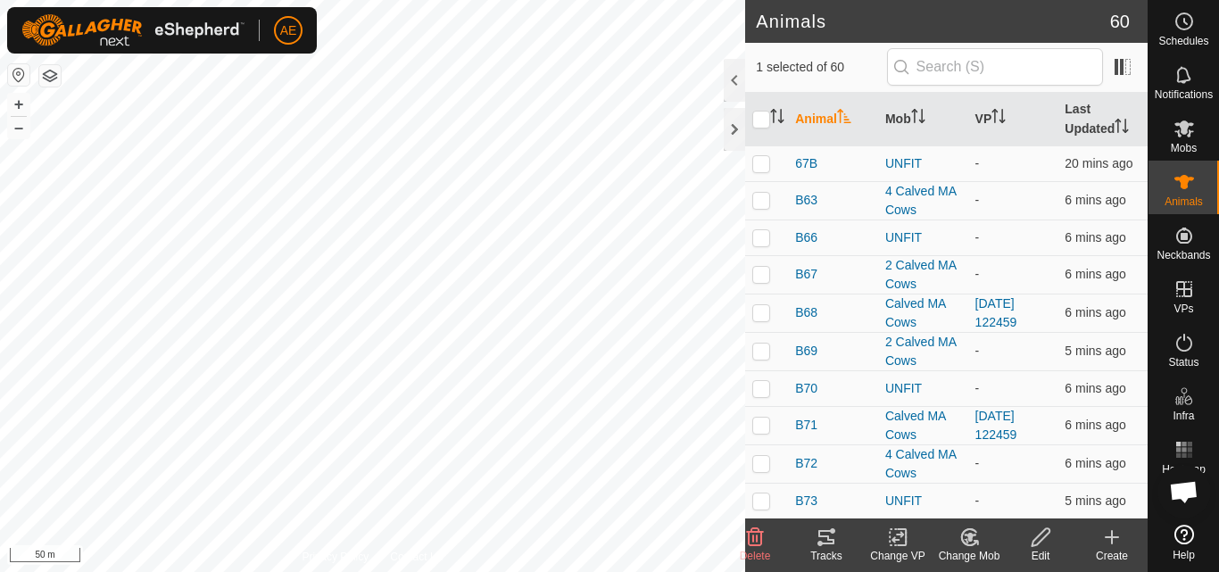
click at [970, 541] on icon at bounding box center [970, 537] width 12 height 9
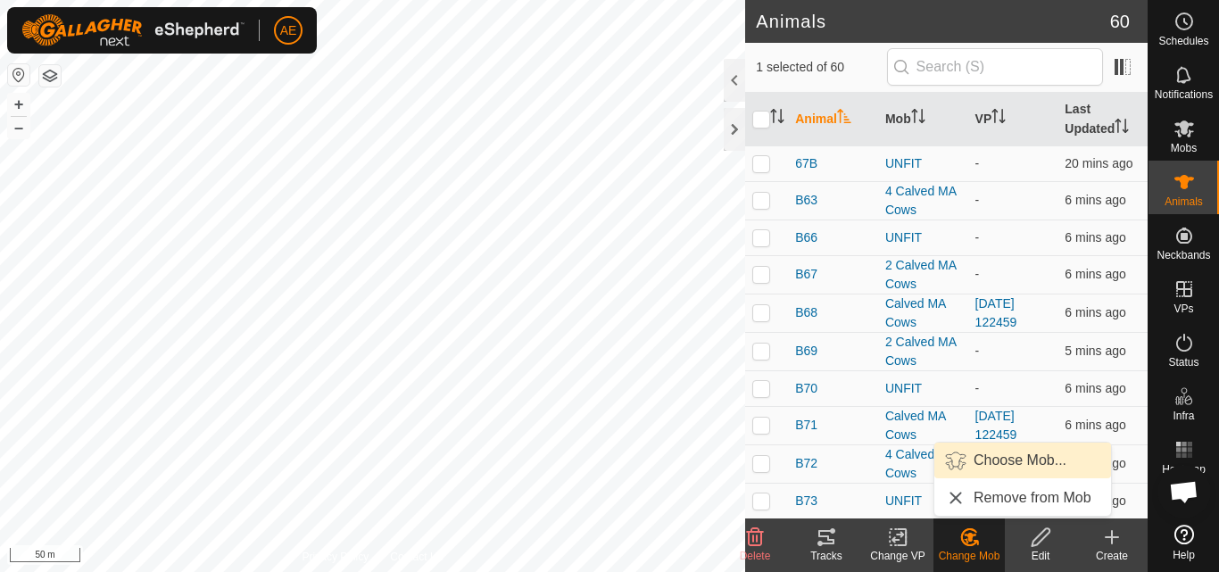
click at [1009, 468] on span "Choose Mob..." at bounding box center [1019, 460] width 93 height 21
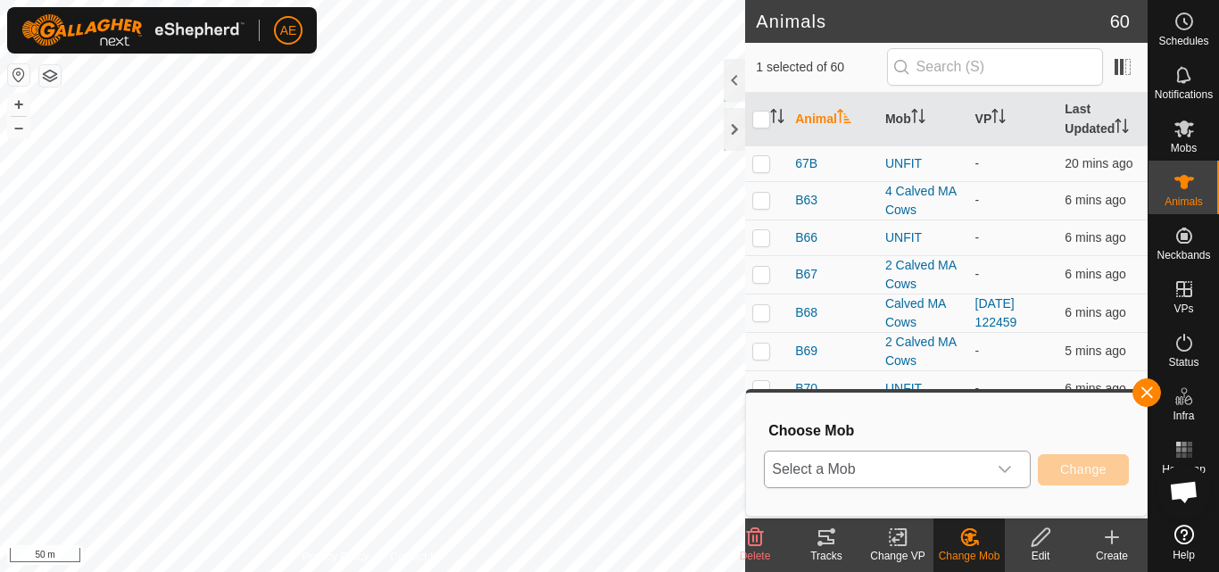
click at [1006, 473] on icon "dropdown trigger" at bounding box center [1005, 469] width 14 height 14
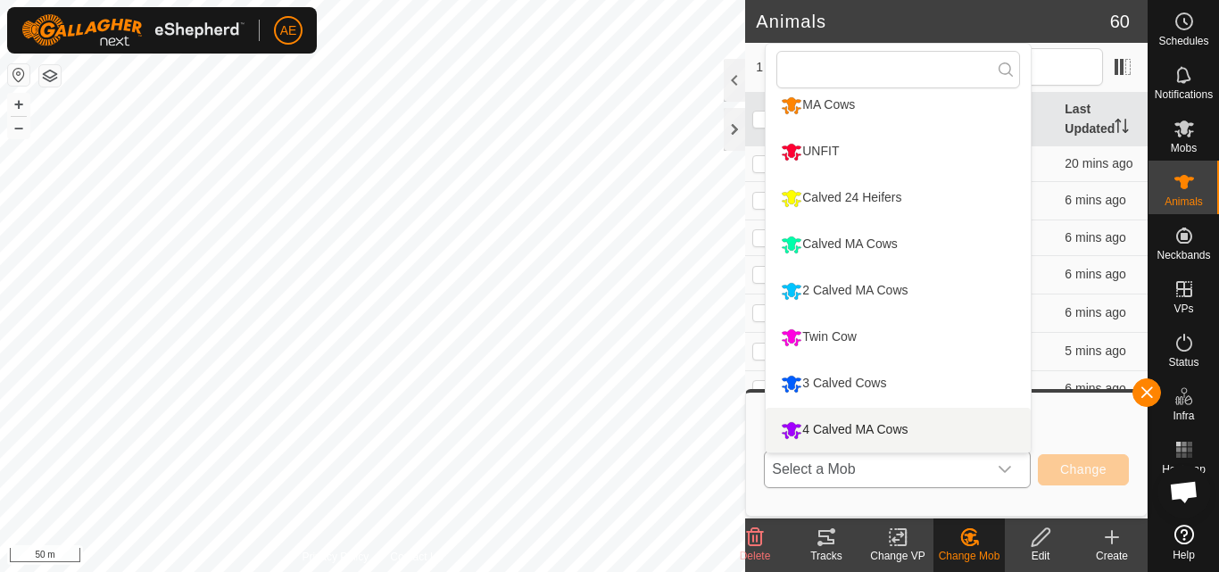
click at [913, 421] on li "4 Calved MA Cows" at bounding box center [898, 430] width 265 height 45
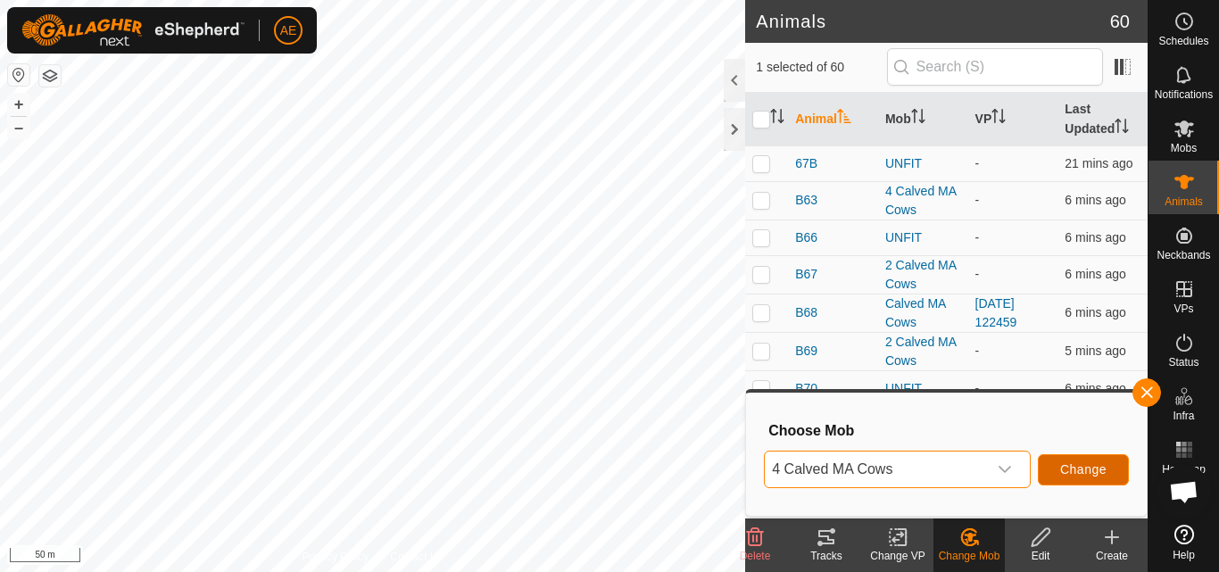
click at [1060, 472] on span "Change" at bounding box center [1083, 469] width 46 height 14
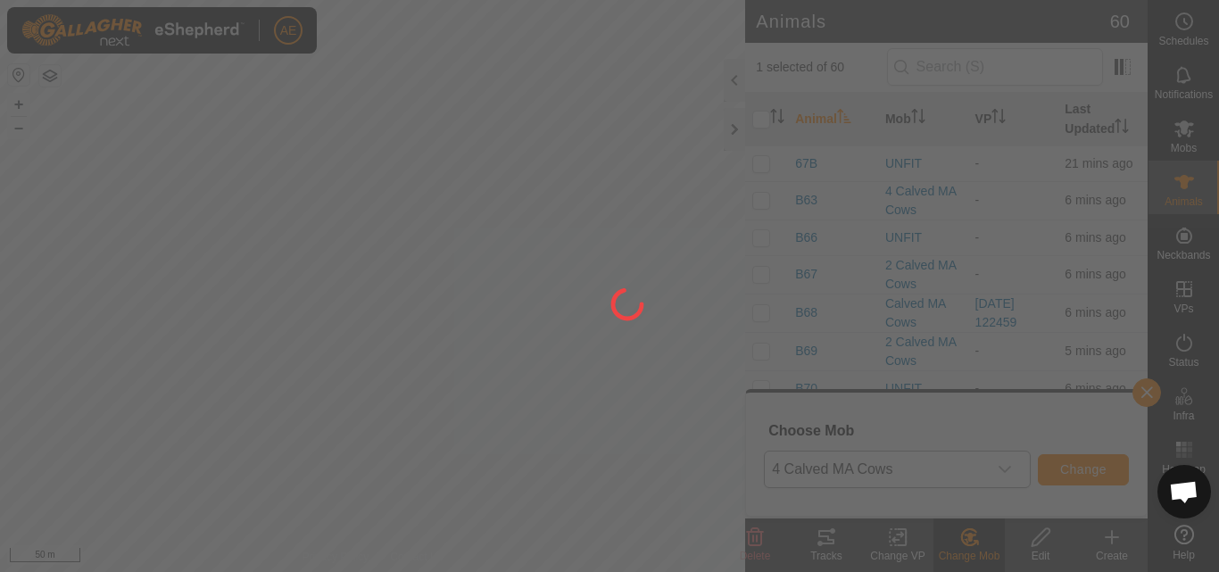
checkbox input "false"
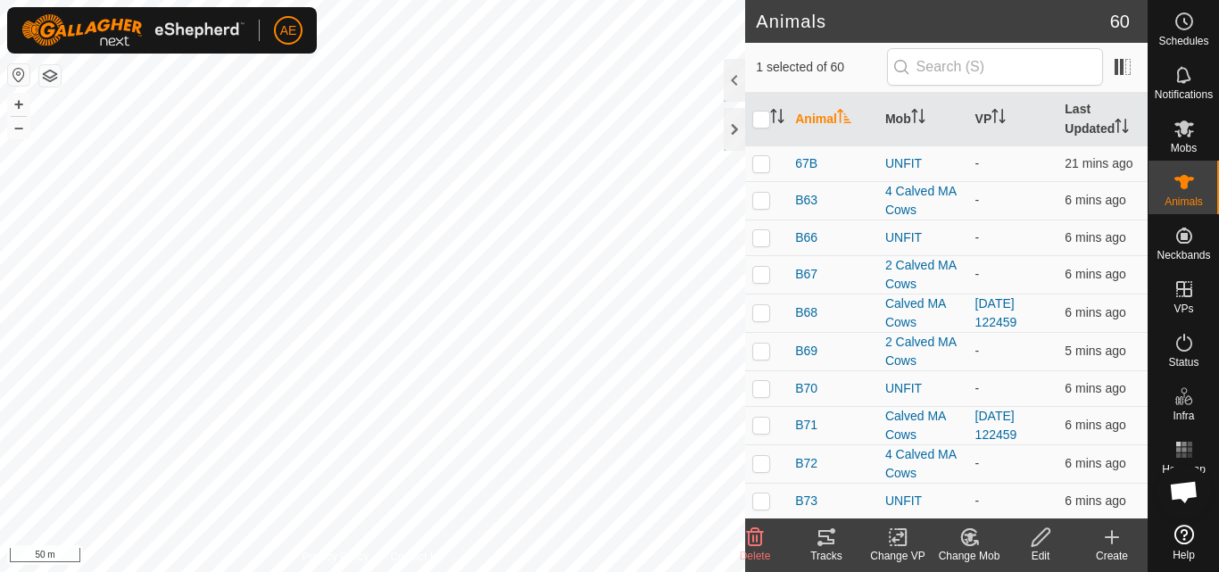
click at [977, 542] on icon at bounding box center [975, 543] width 4 height 4
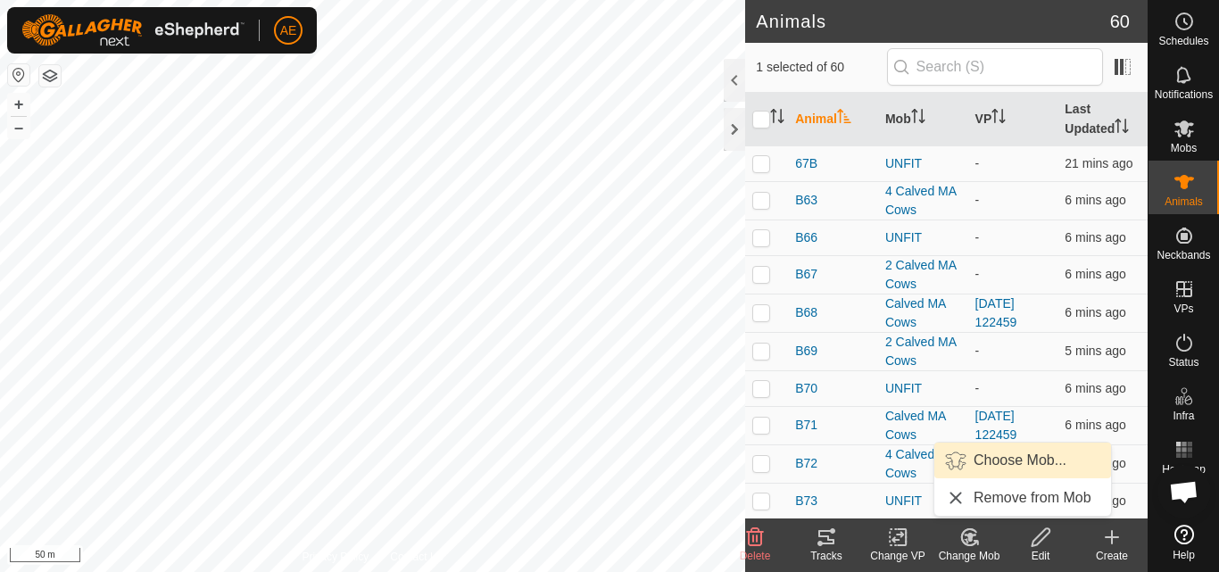
click at [1020, 455] on span "Choose Mob..." at bounding box center [1019, 460] width 93 height 21
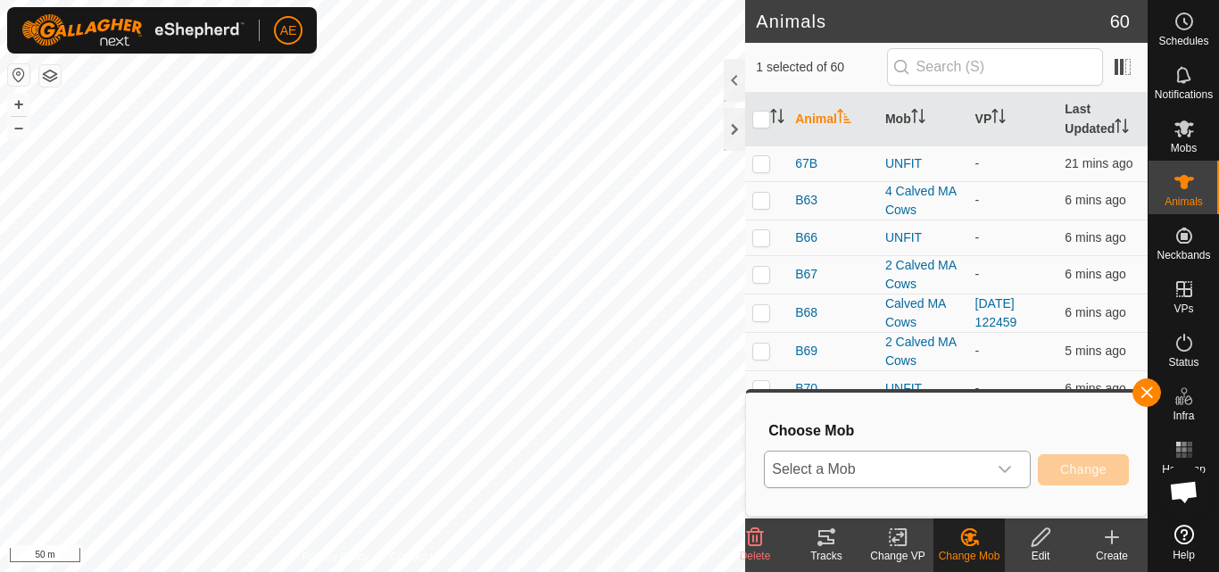
click at [1006, 469] on icon "dropdown trigger" at bounding box center [1004, 469] width 12 height 7
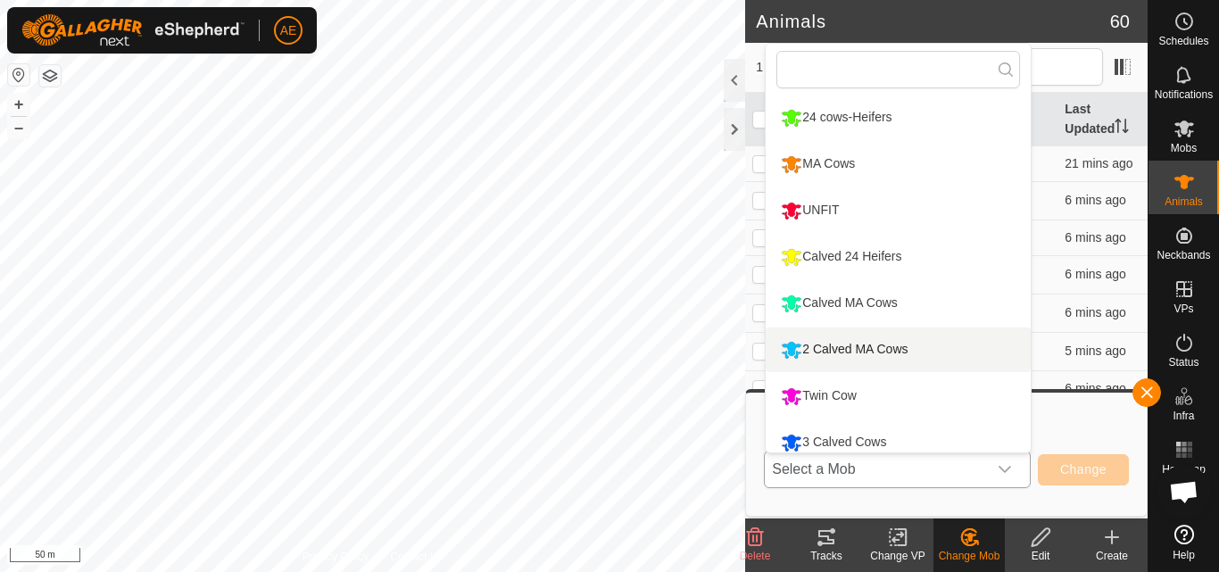
scroll to position [12, 0]
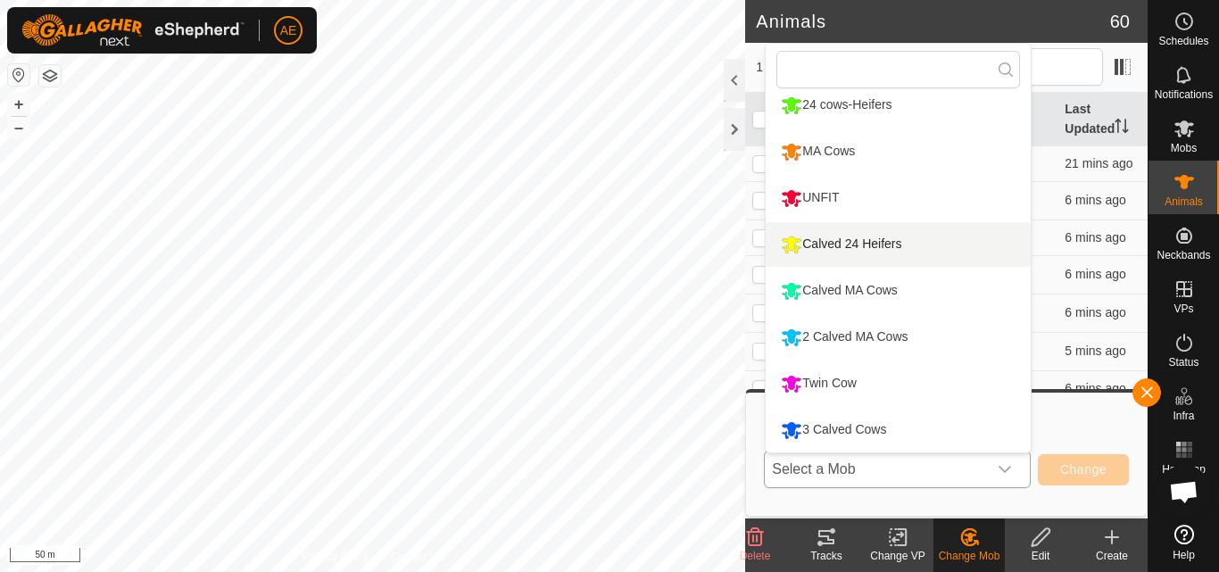
click at [928, 242] on li "Calved 24 Heifers" at bounding box center [898, 244] width 265 height 45
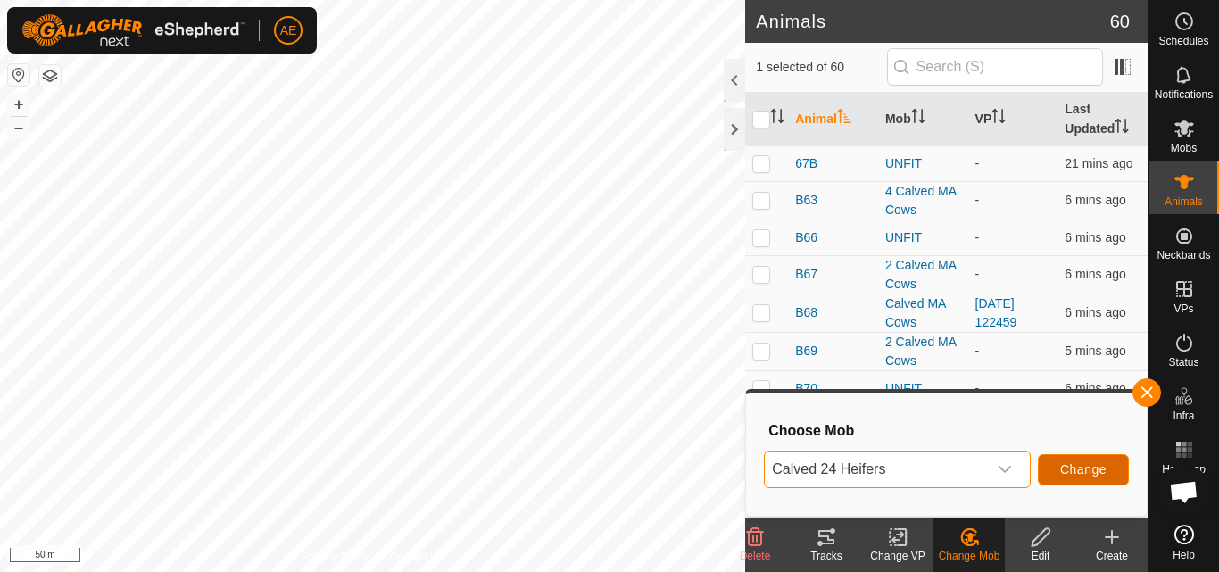
click at [1068, 473] on span "Change" at bounding box center [1083, 469] width 46 height 14
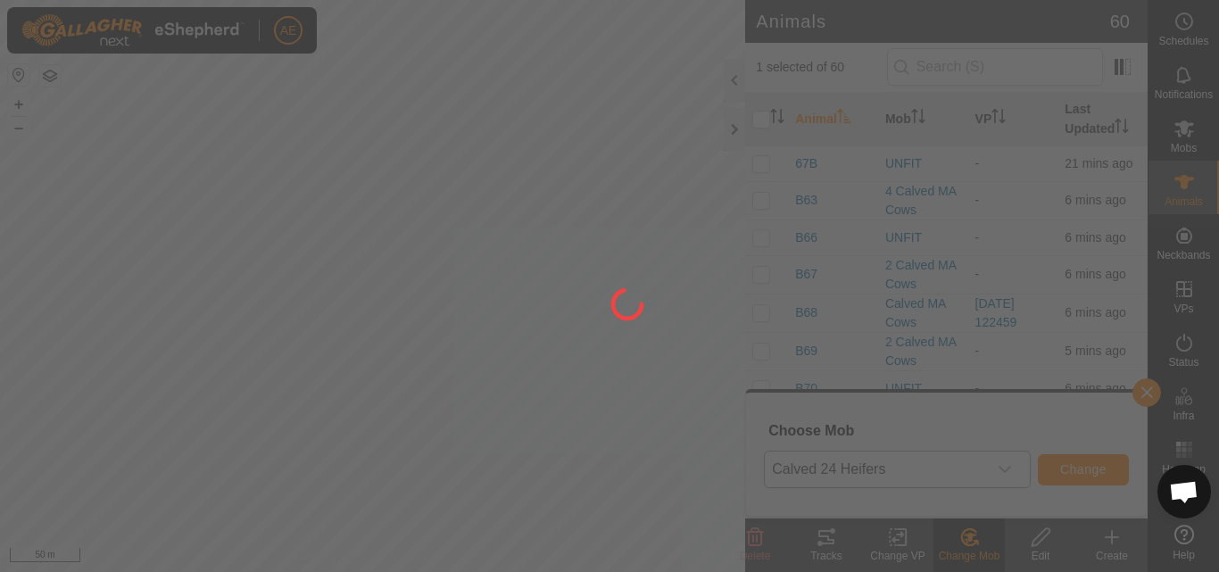
checkbox input "false"
